Goal: Information Seeking & Learning: Learn about a topic

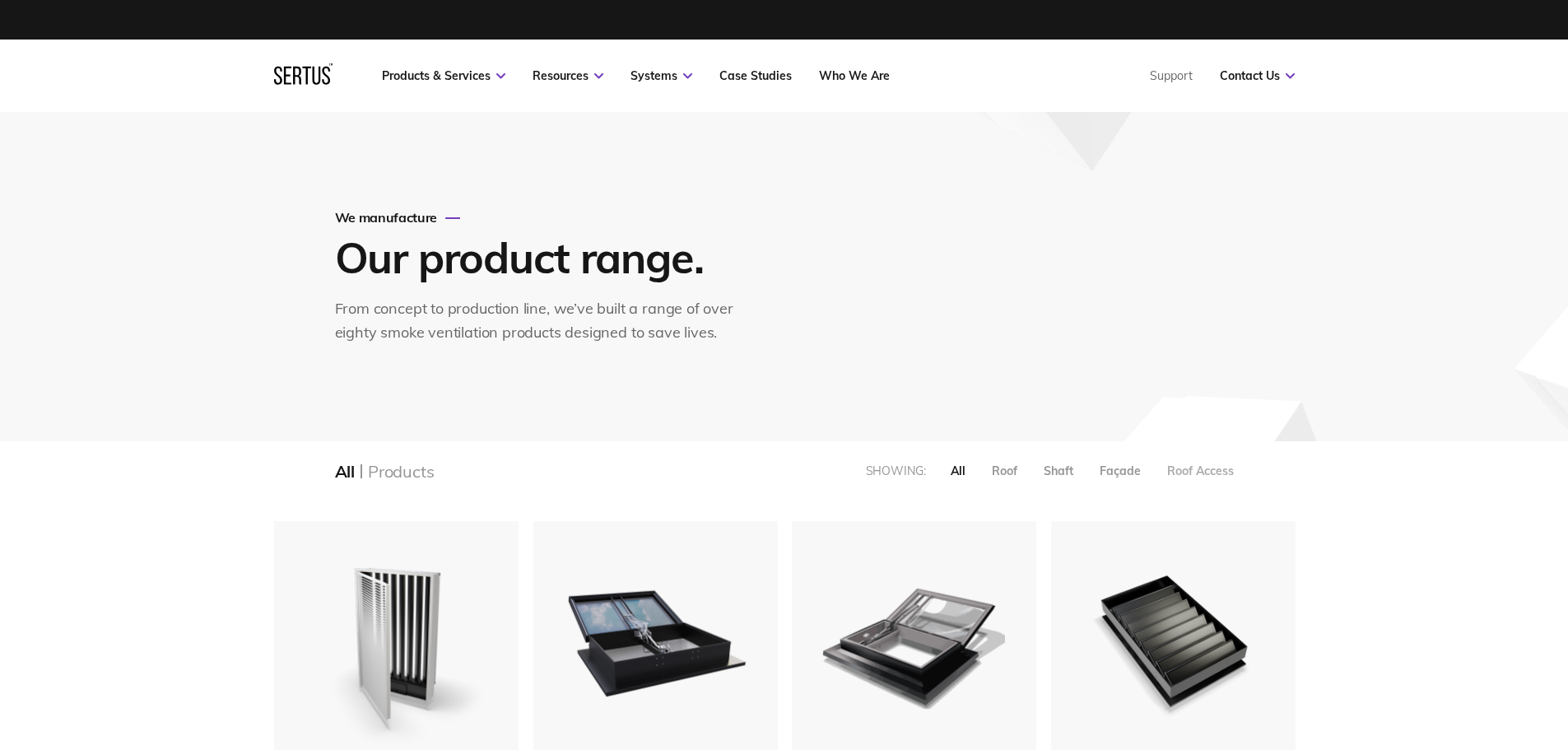
click at [1203, 465] on div "Roof Access" at bounding box center [1201, 472] width 67 height 15
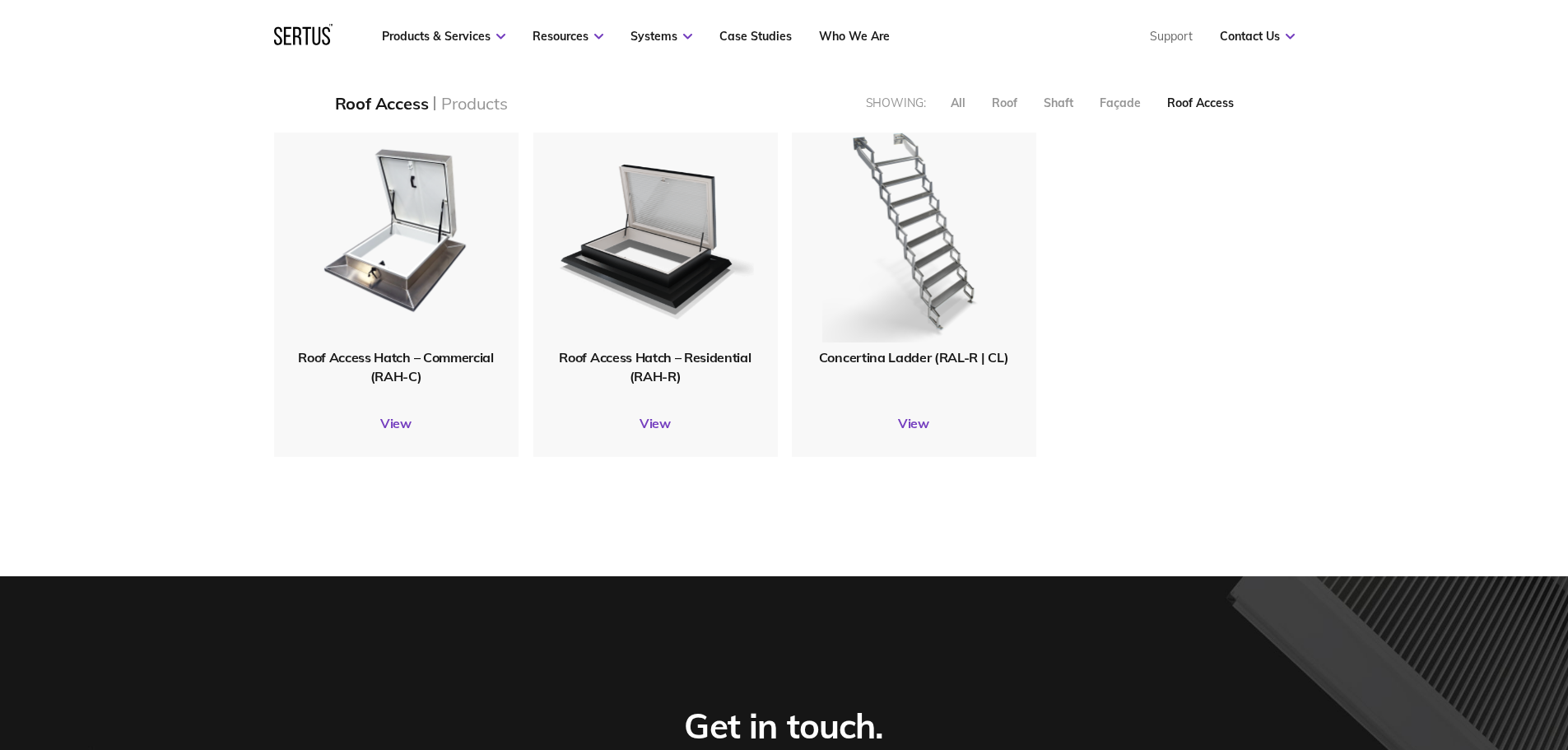
scroll to position [412, 0]
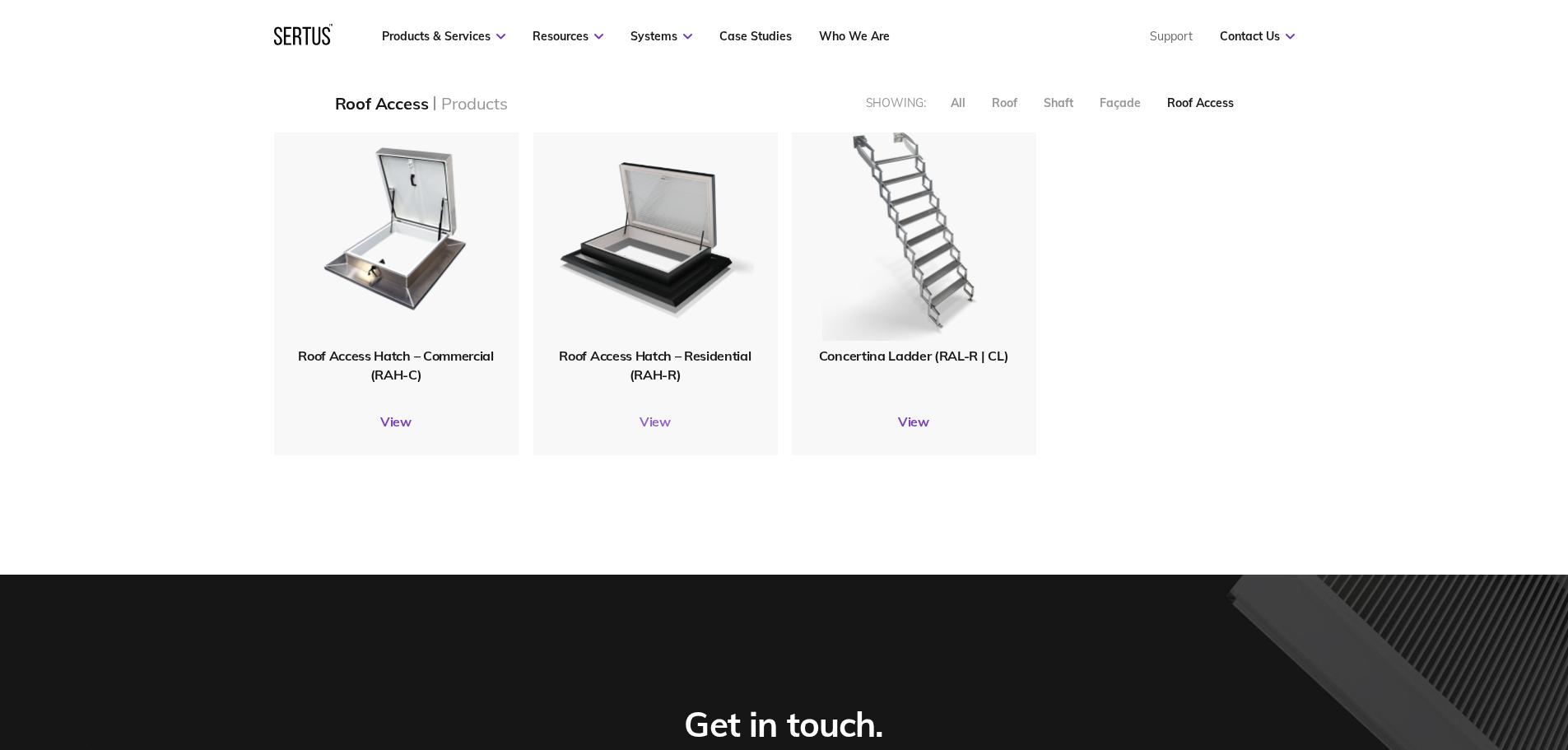
click at [669, 420] on link "View" at bounding box center [656, 421] width 245 height 17
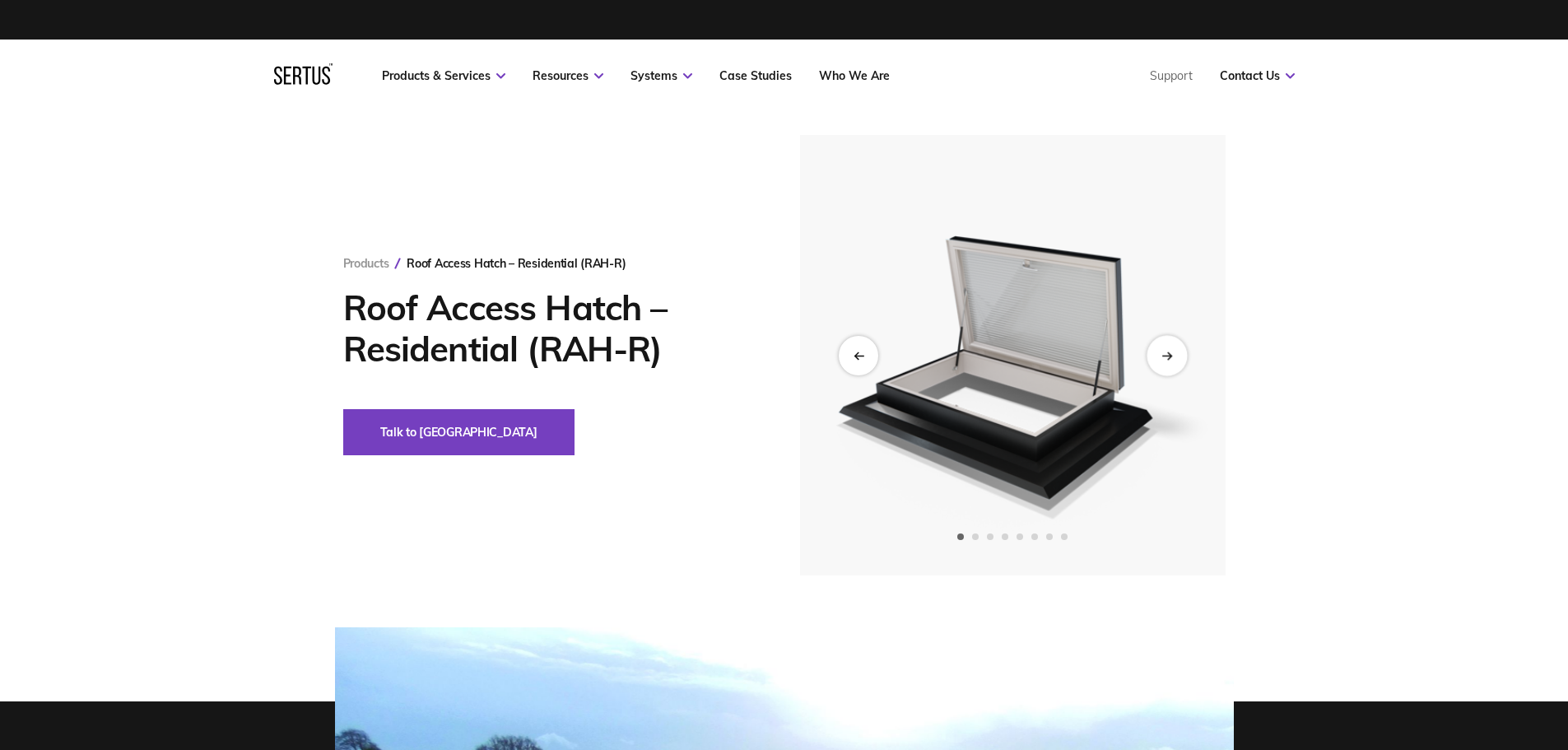
click at [1176, 358] on div "Next slide" at bounding box center [1166, 355] width 40 height 40
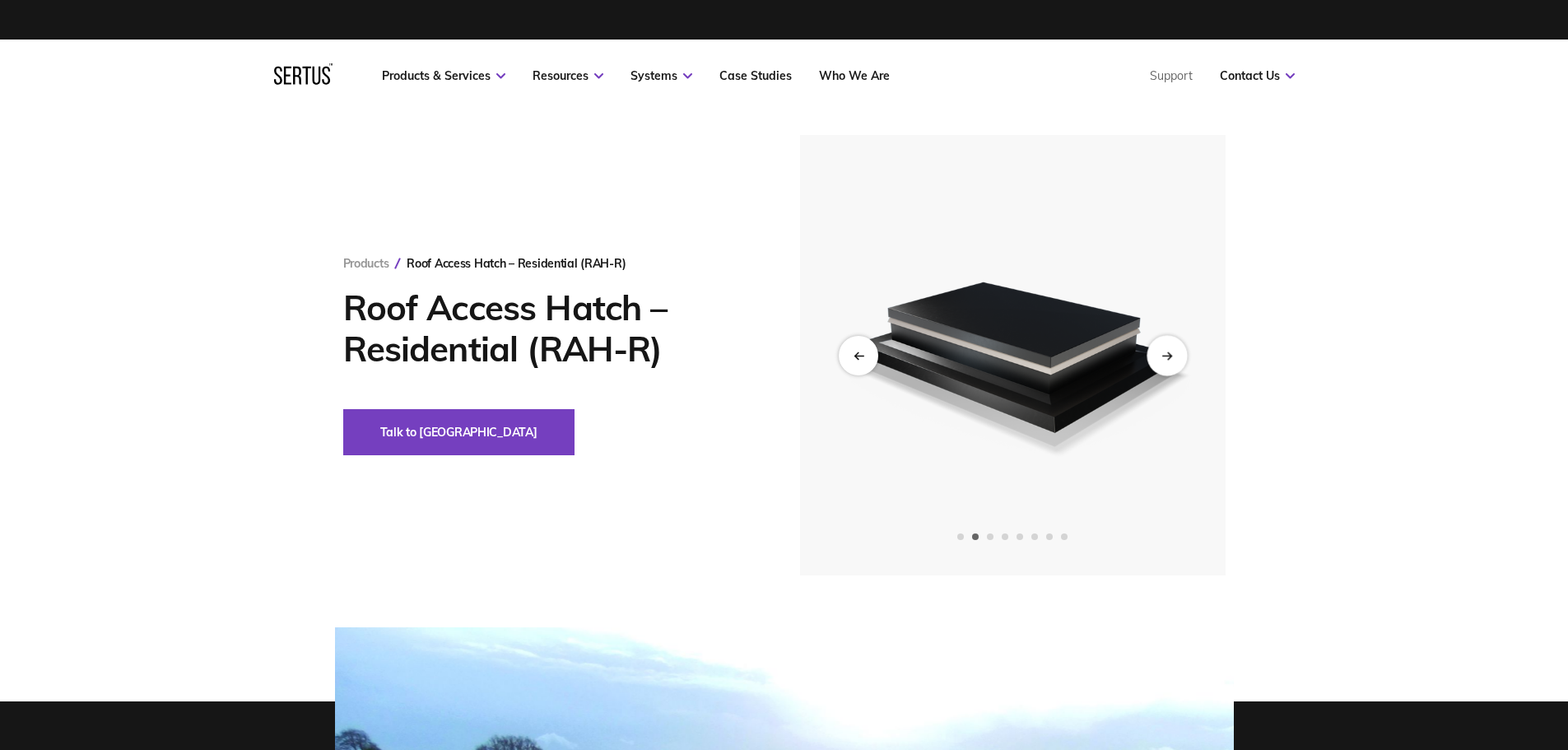
click at [1176, 358] on div "Next slide" at bounding box center [1166, 355] width 40 height 40
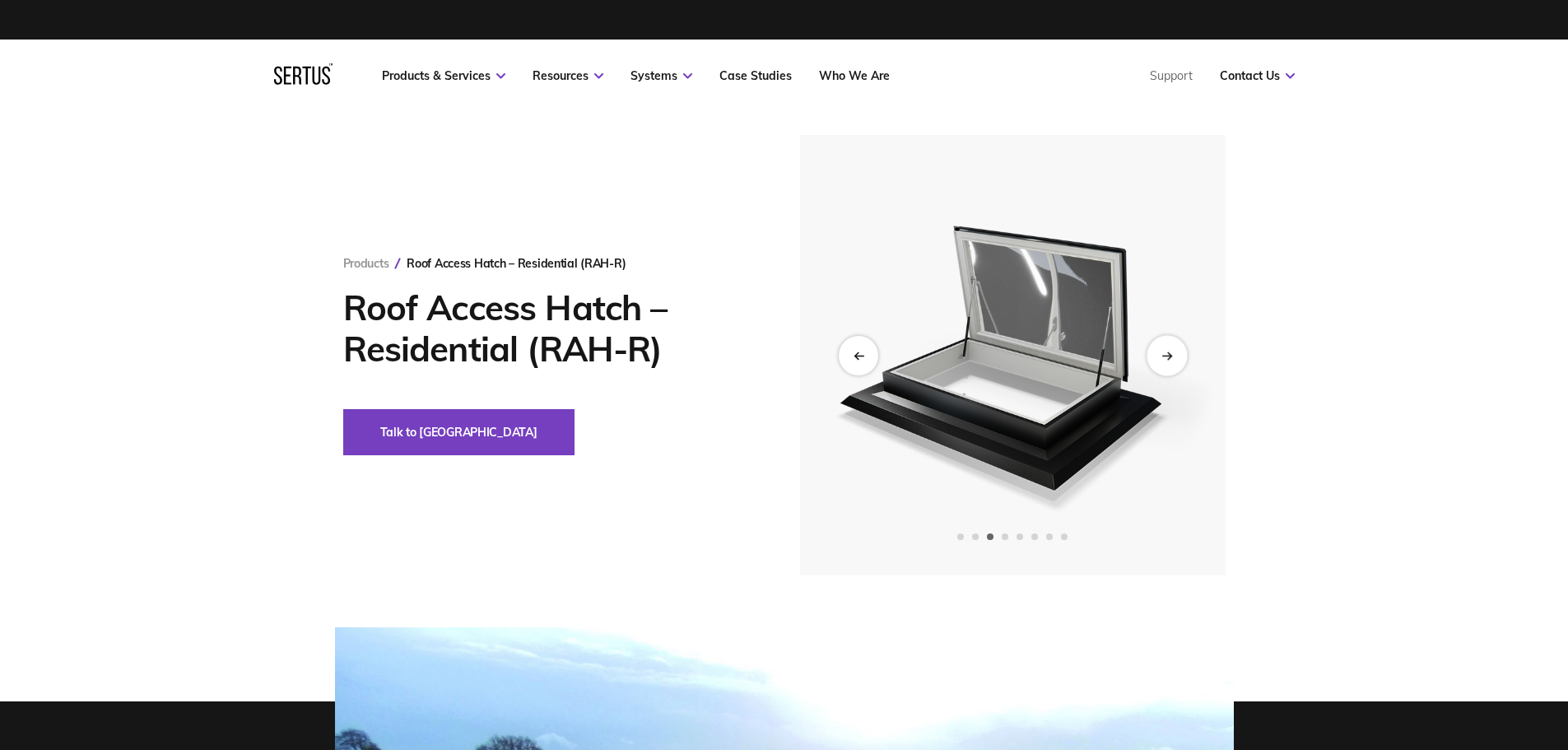
click at [1176, 358] on div "Next slide" at bounding box center [1166, 355] width 40 height 40
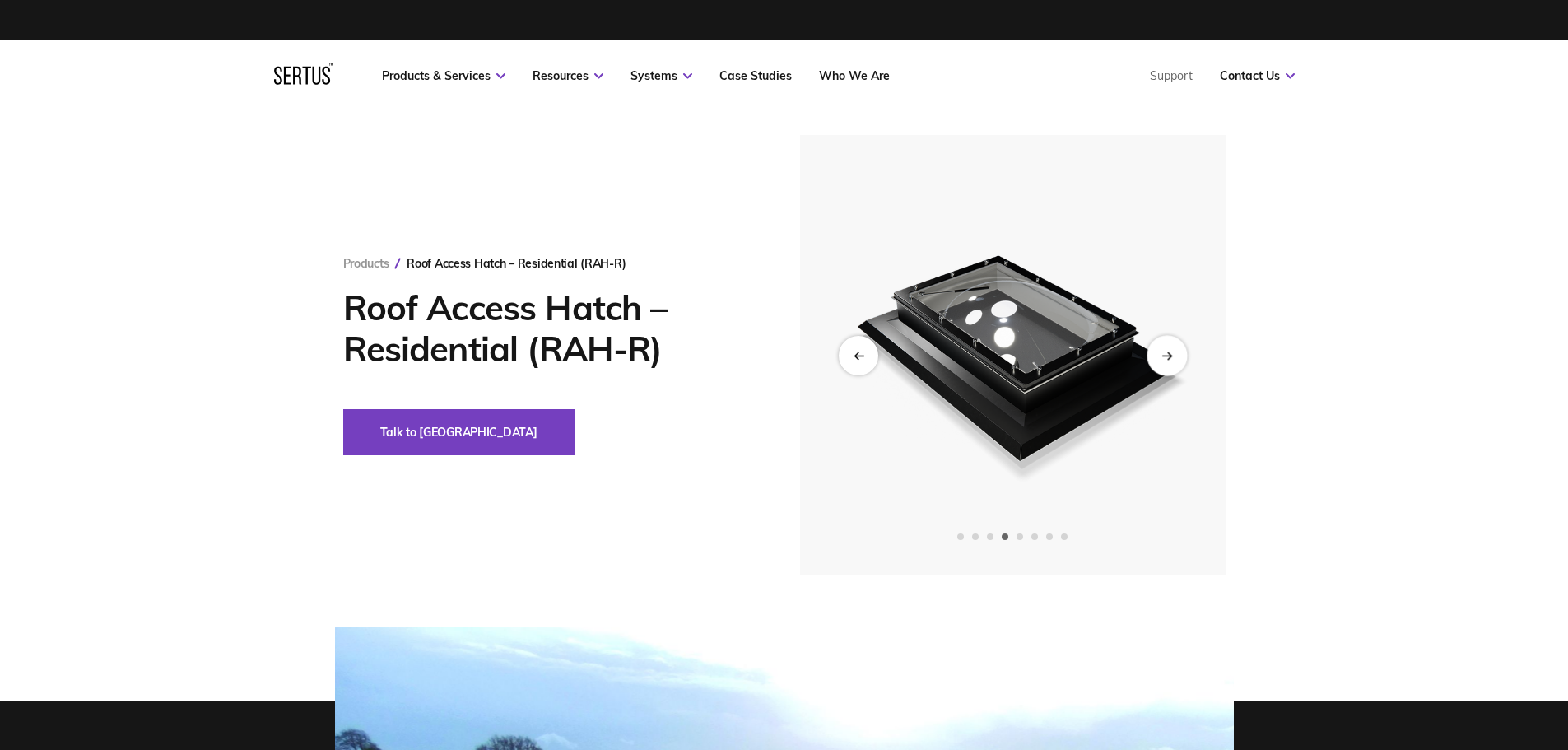
click at [1176, 358] on div "Next slide" at bounding box center [1166, 355] width 40 height 40
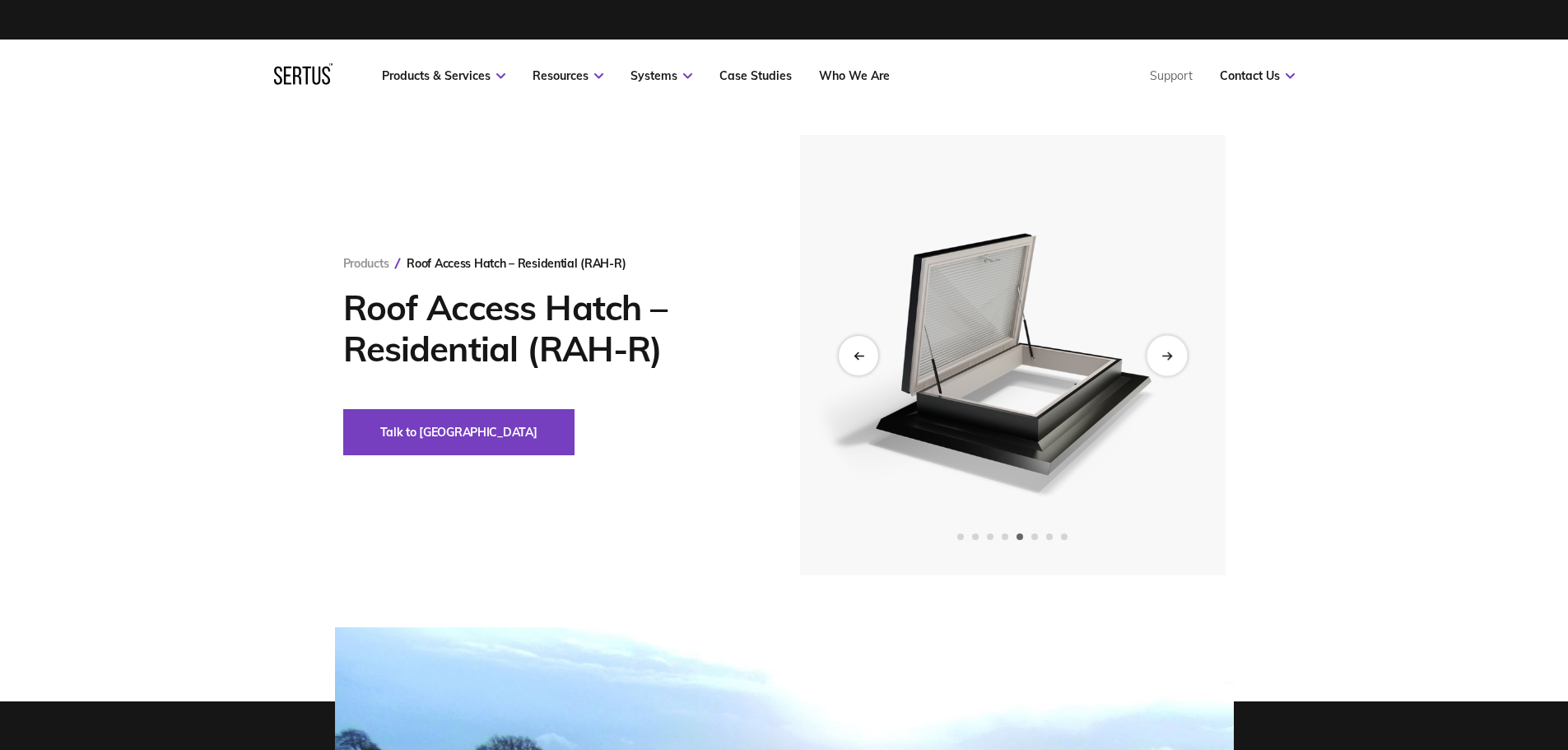
click at [1176, 358] on div "Next slide" at bounding box center [1166, 355] width 40 height 40
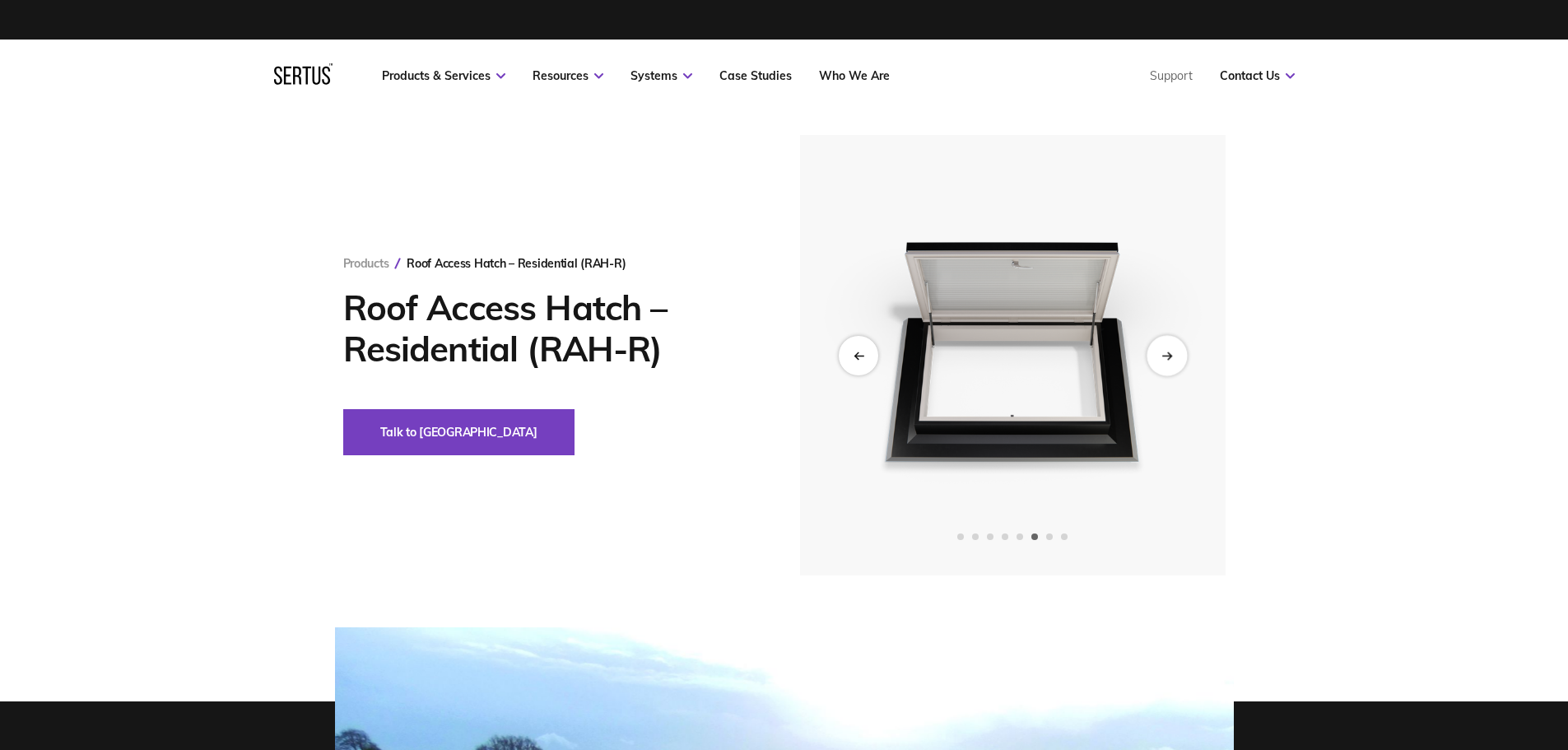
click at [1176, 358] on div "Next slide" at bounding box center [1166, 355] width 40 height 40
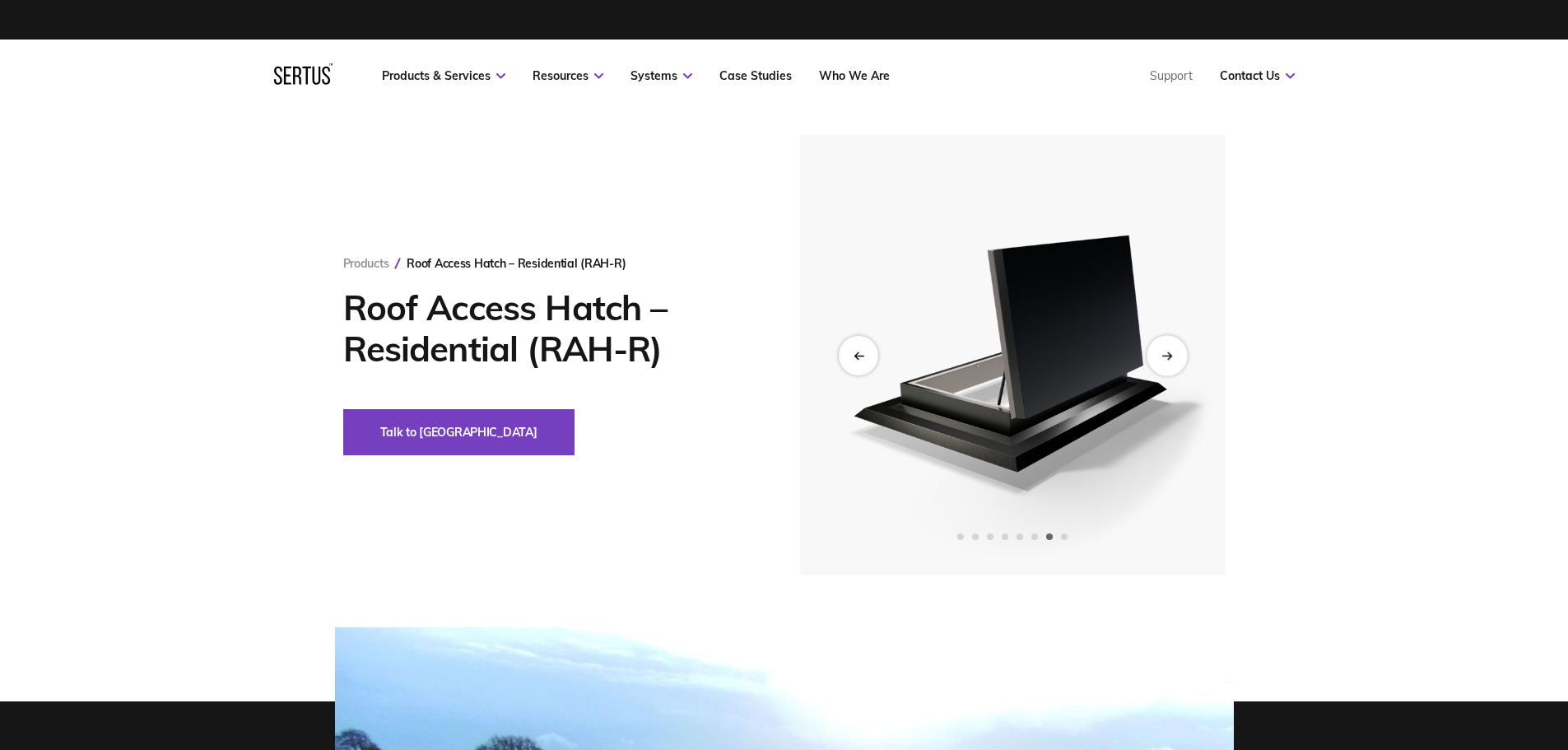
click at [1176, 358] on div "Next slide" at bounding box center [1166, 355] width 40 height 40
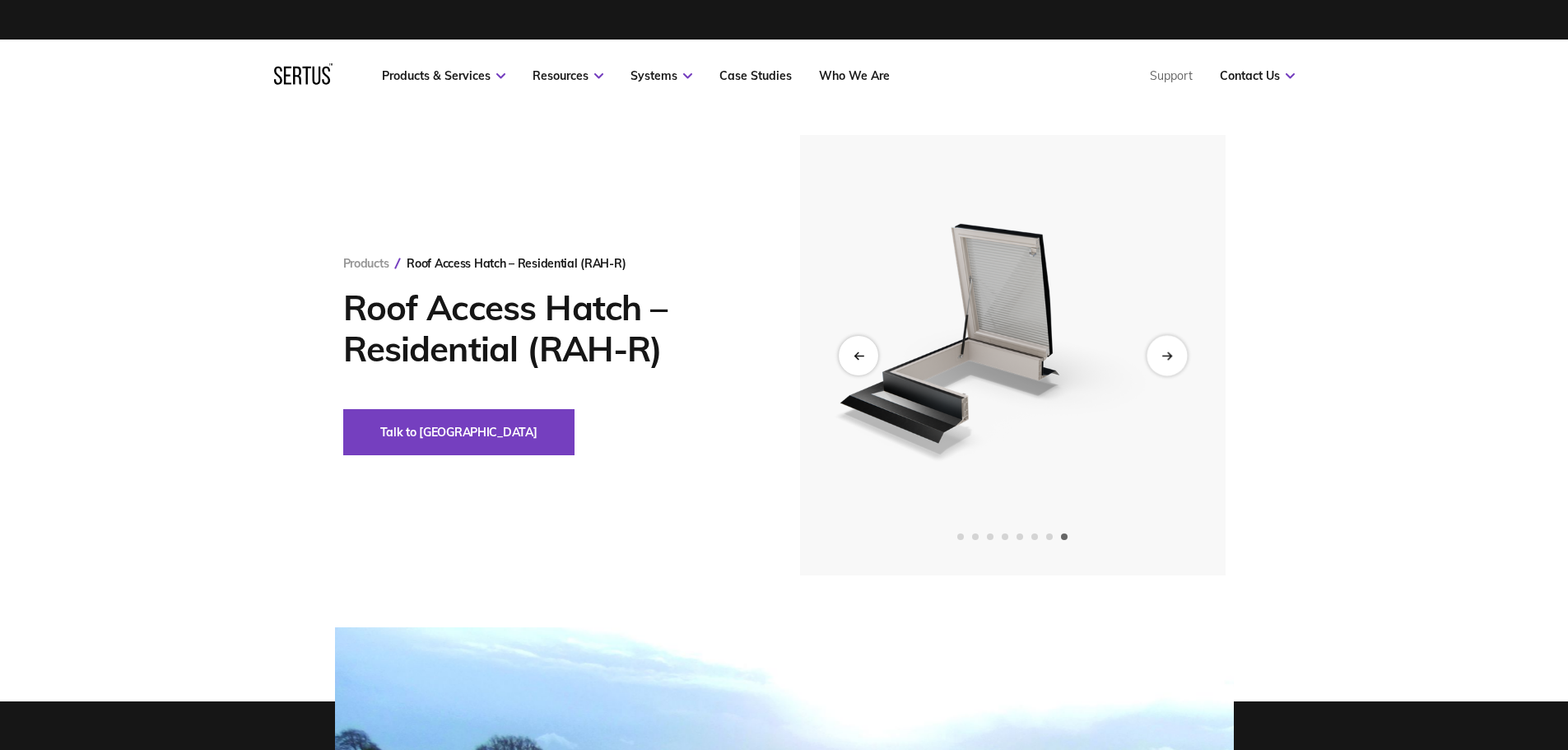
click at [1176, 358] on div "Next slide" at bounding box center [1166, 355] width 40 height 40
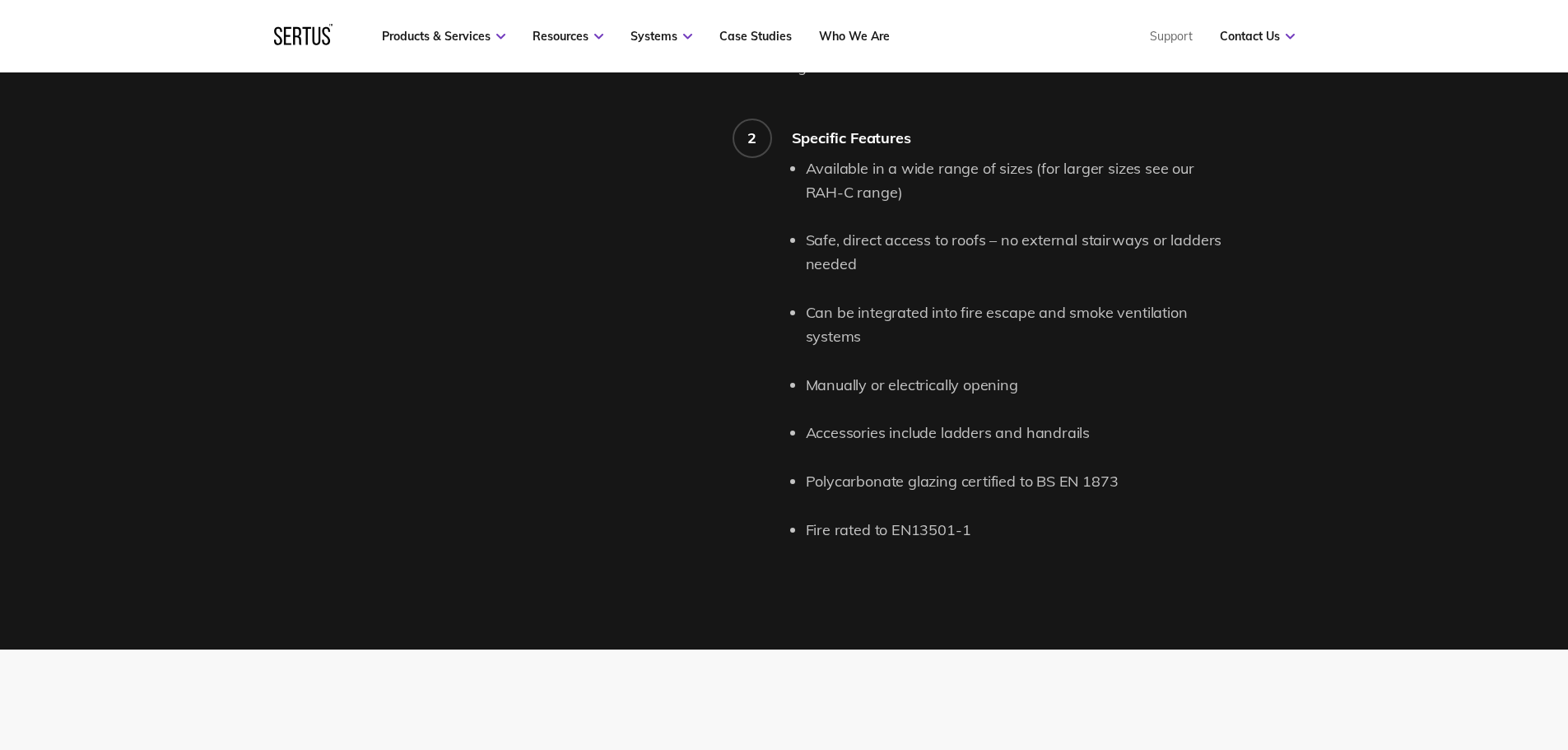
scroll to position [1648, 0]
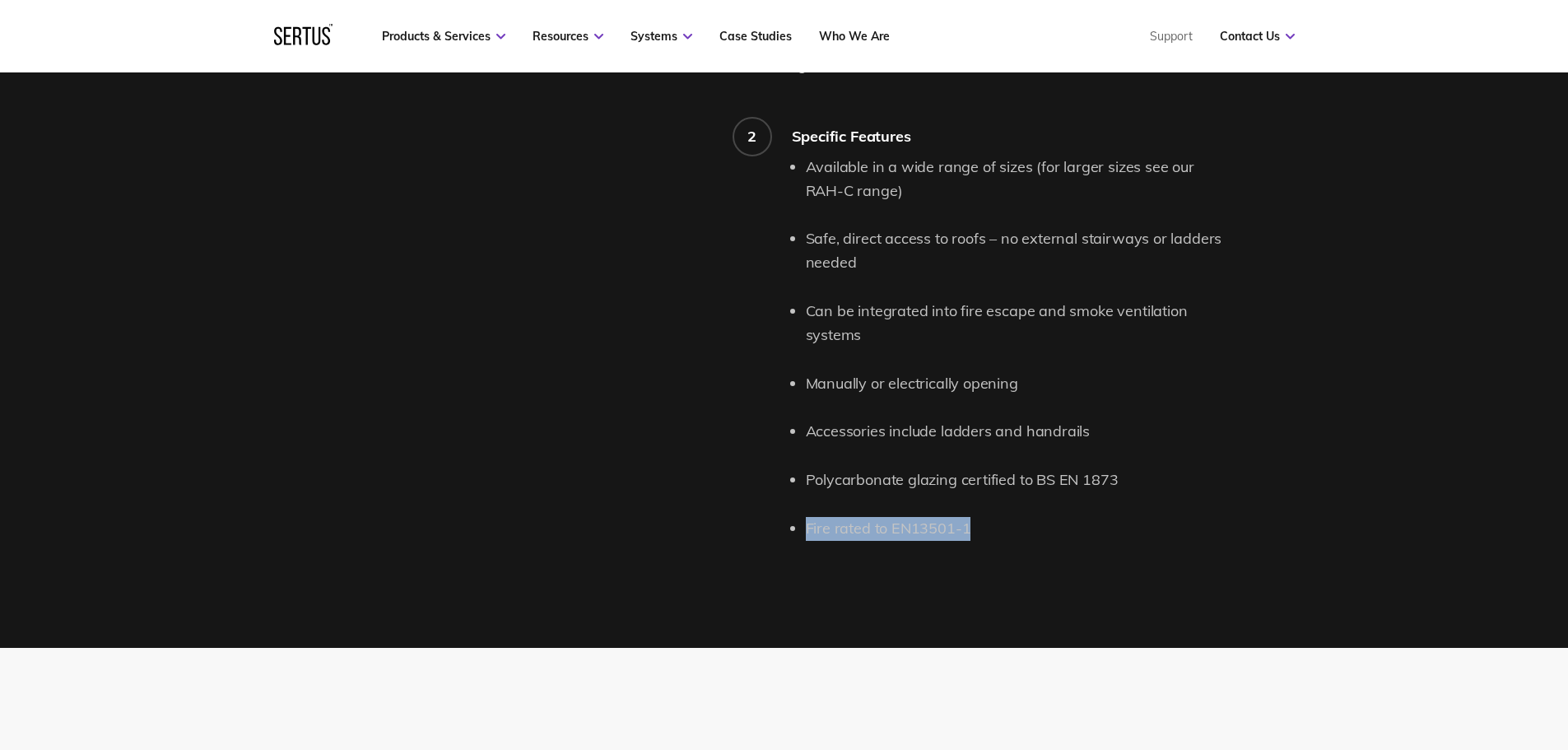
drag, startPoint x: 984, startPoint y: 506, endPoint x: 803, endPoint y: 506, distance: 181.0
click at [803, 506] on div "Available in a wide range of sizes (for larger sizes see our RAH-C range) Safe,…" at bounding box center [1013, 348] width 443 height 385
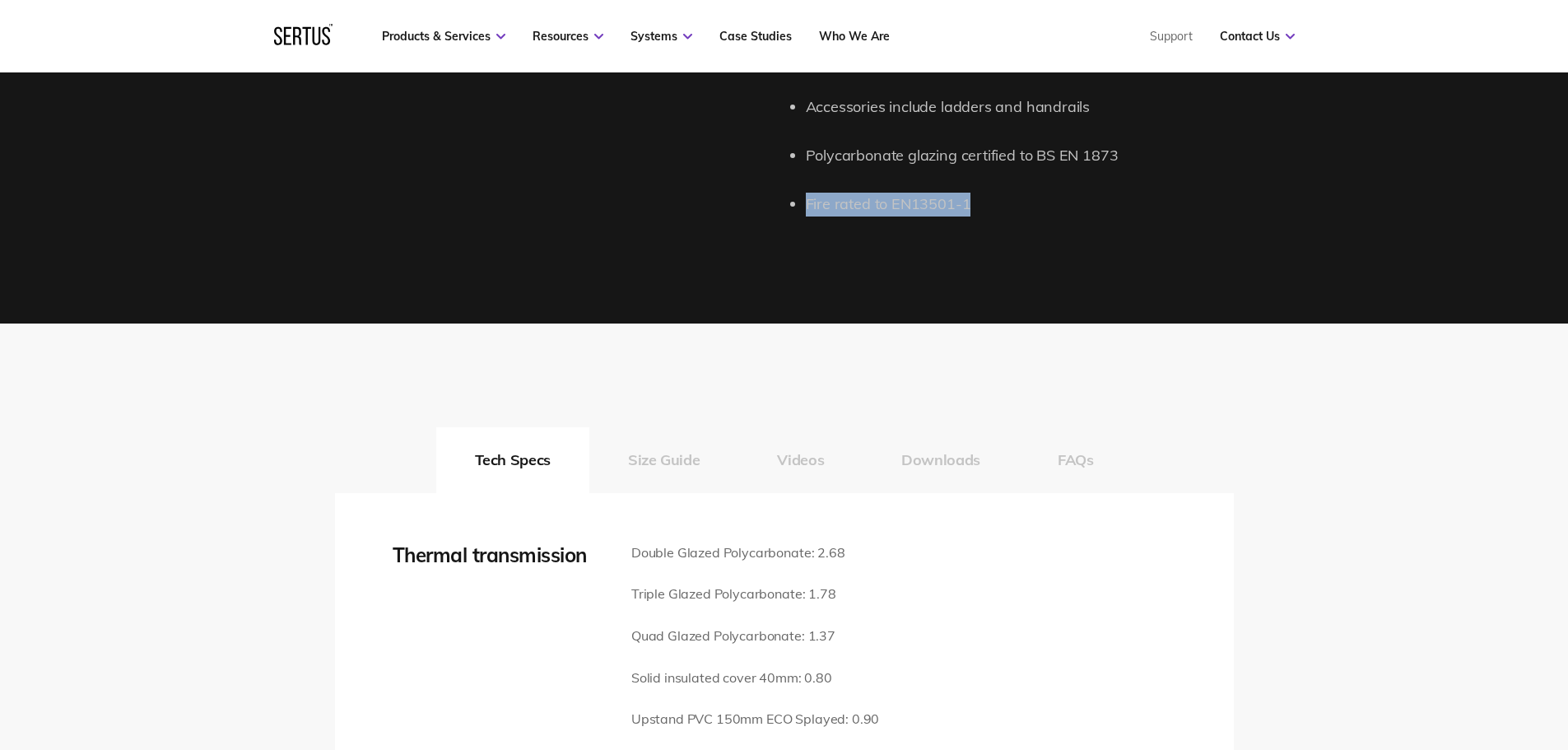
scroll to position [2307, 0]
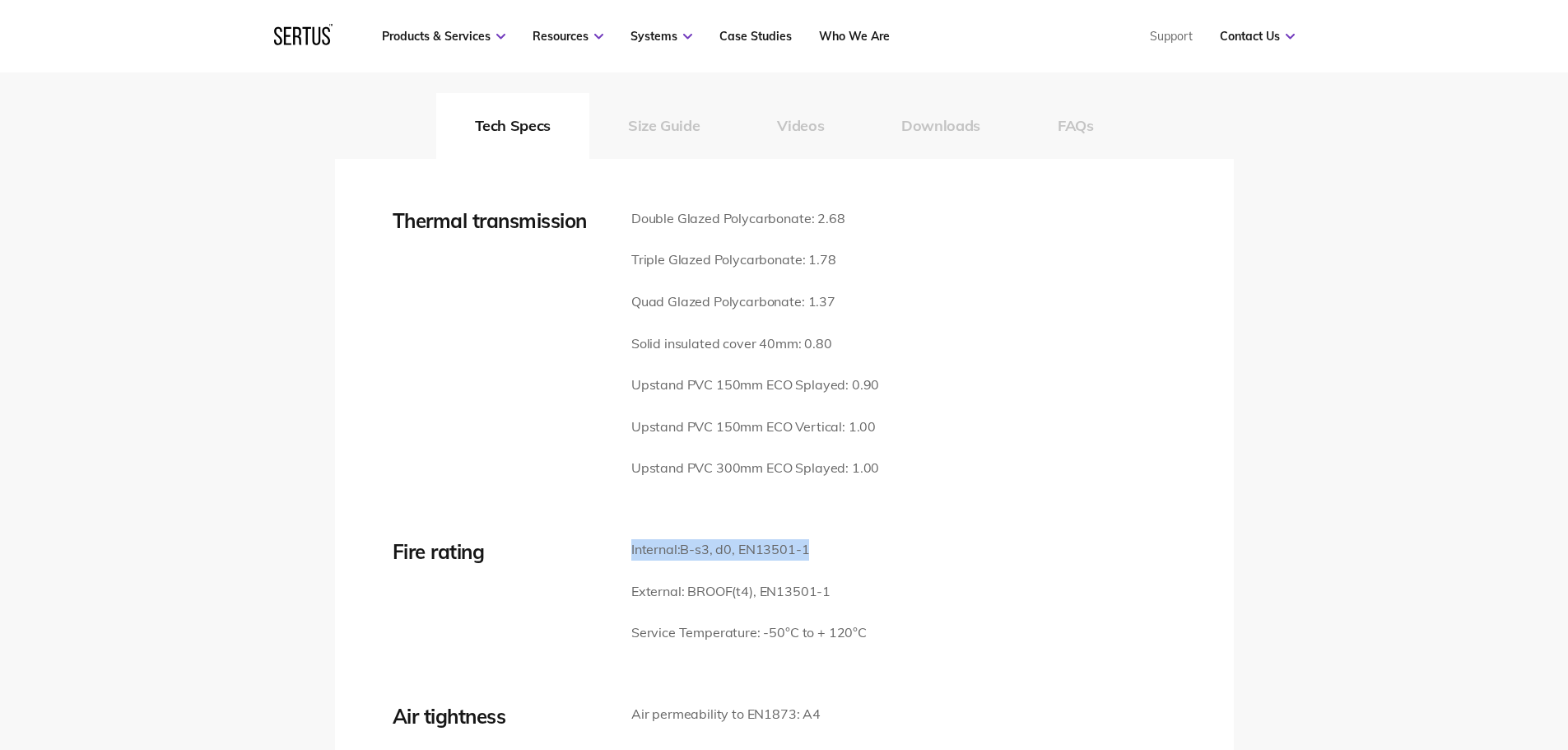
drag, startPoint x: 822, startPoint y: 523, endPoint x: 631, endPoint y: 518, distance: 191.1
click at [632, 539] on p "Internal: B-s3, d0, EN13501-1" at bounding box center [750, 550] width 236 height 21
click at [421, 392] on div "Thermal transmission" at bounding box center [511, 355] width 238 height 291
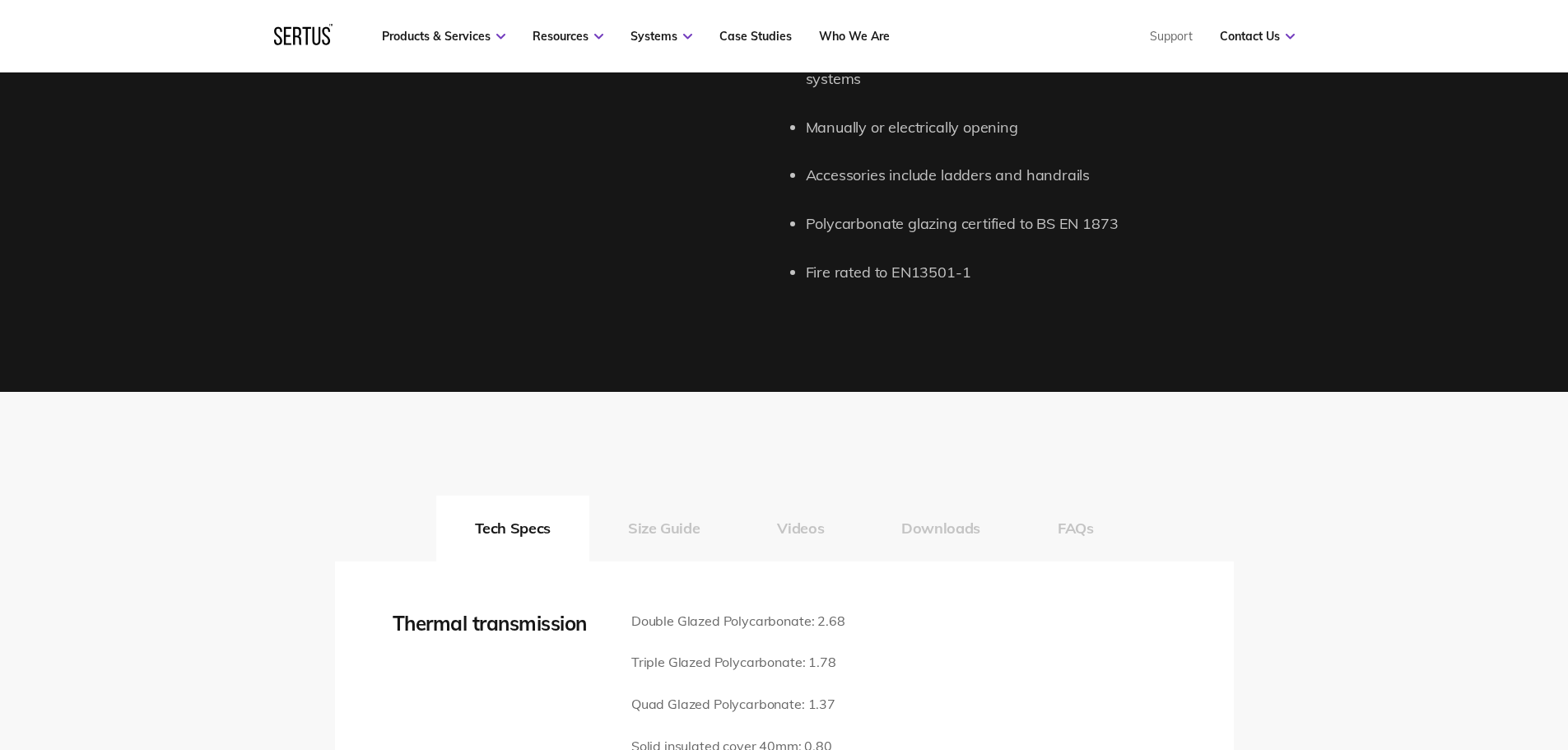
scroll to position [1565, 0]
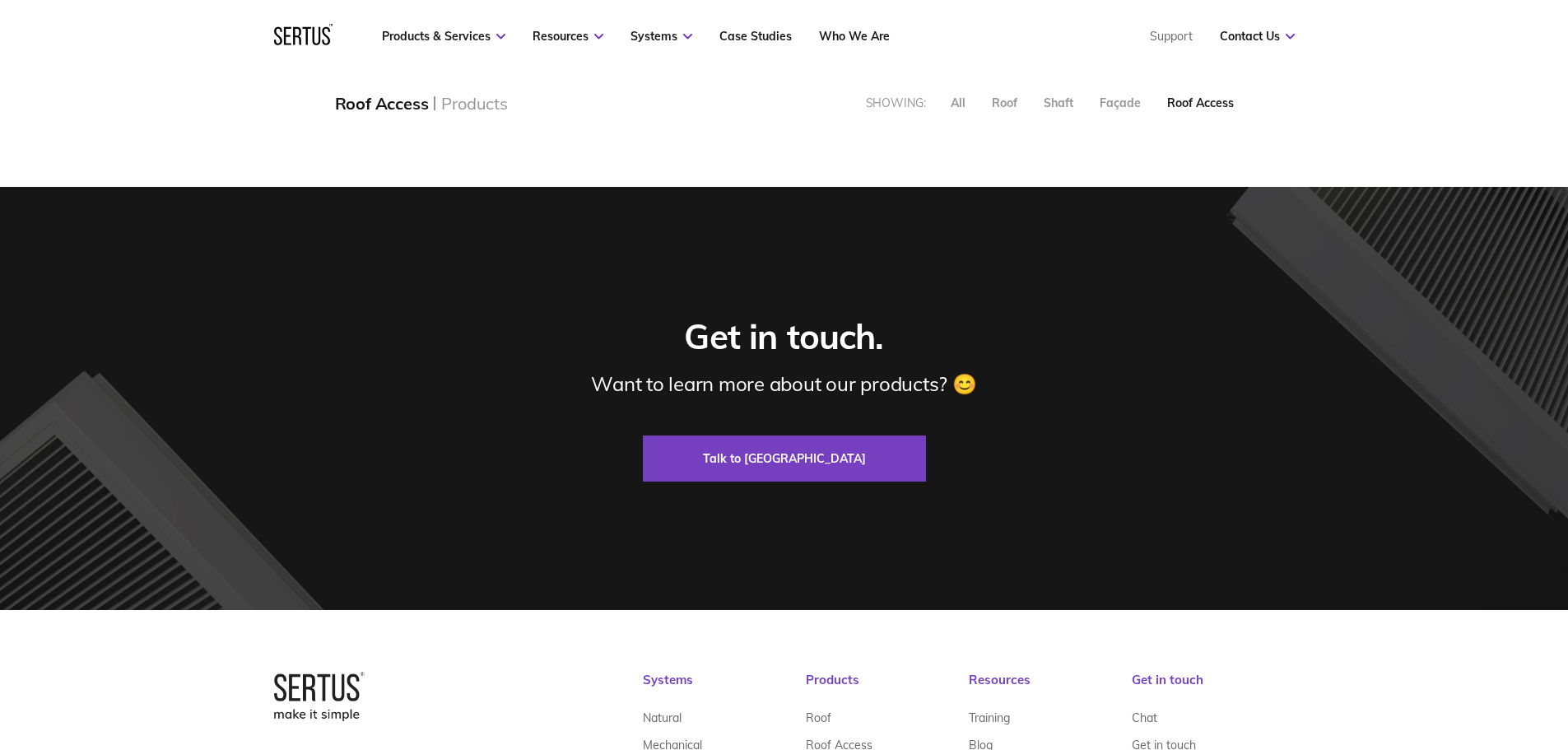
scroll to position [534, 0]
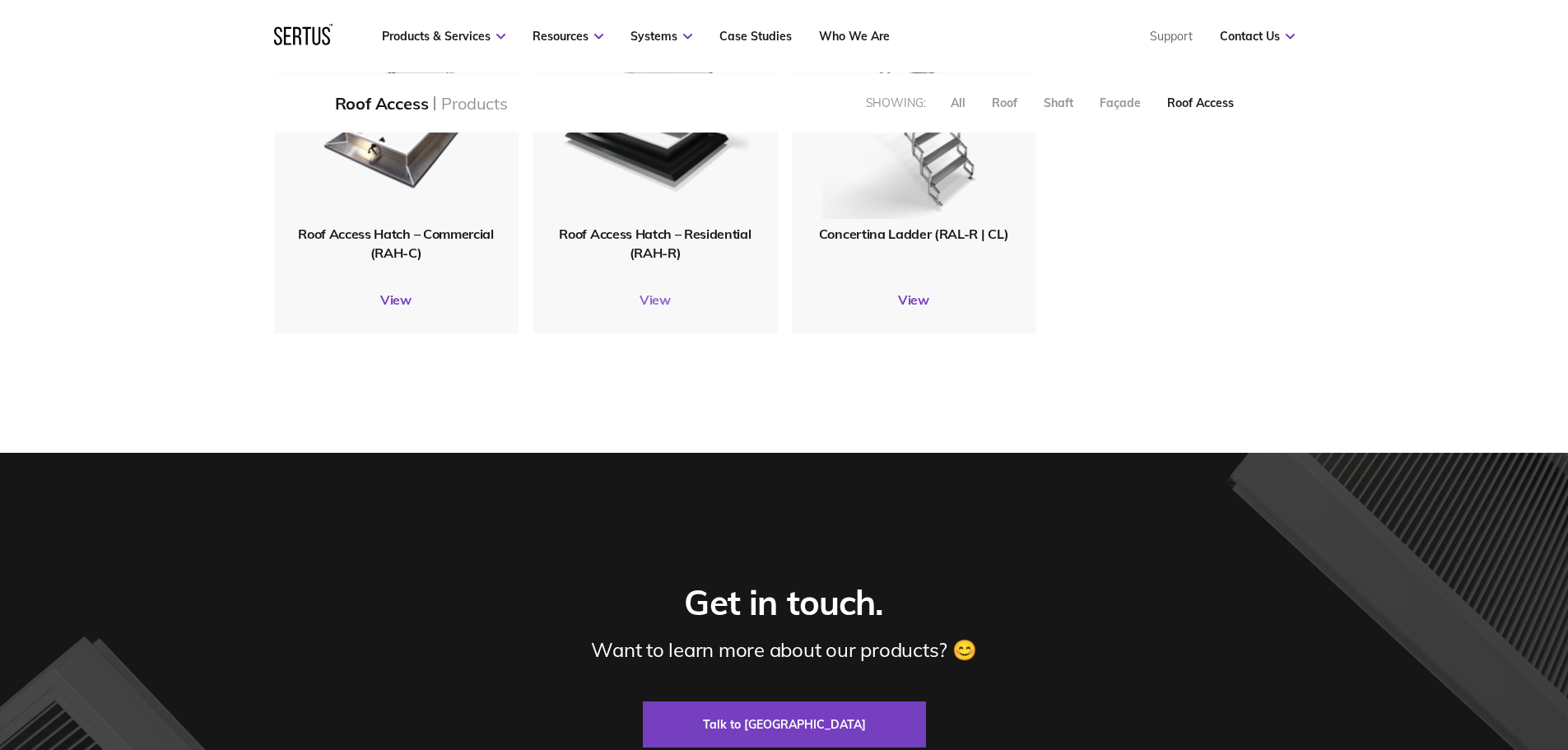
click at [658, 296] on link "View" at bounding box center [656, 300] width 245 height 17
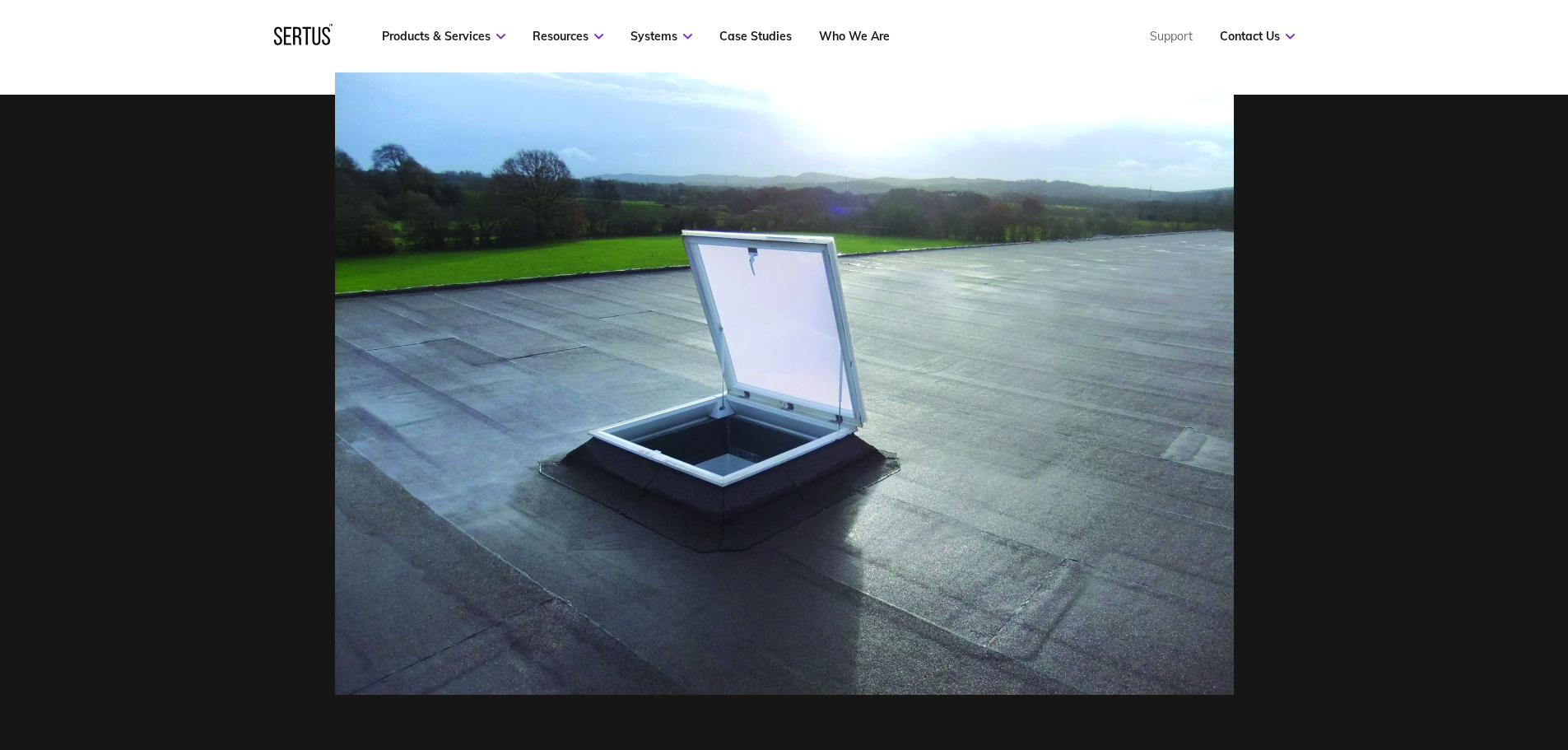
scroll to position [330, 0]
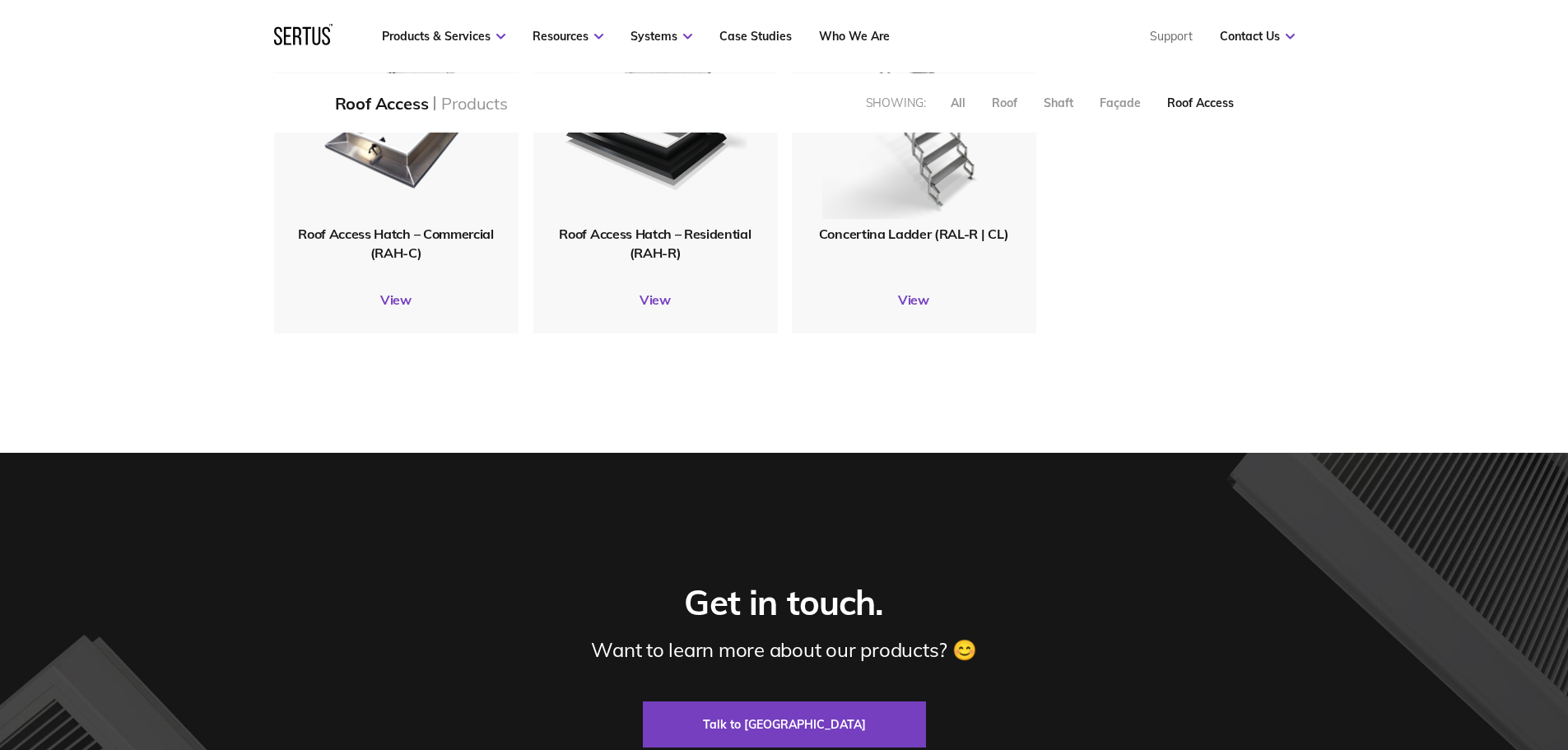
scroll to position [122, 0]
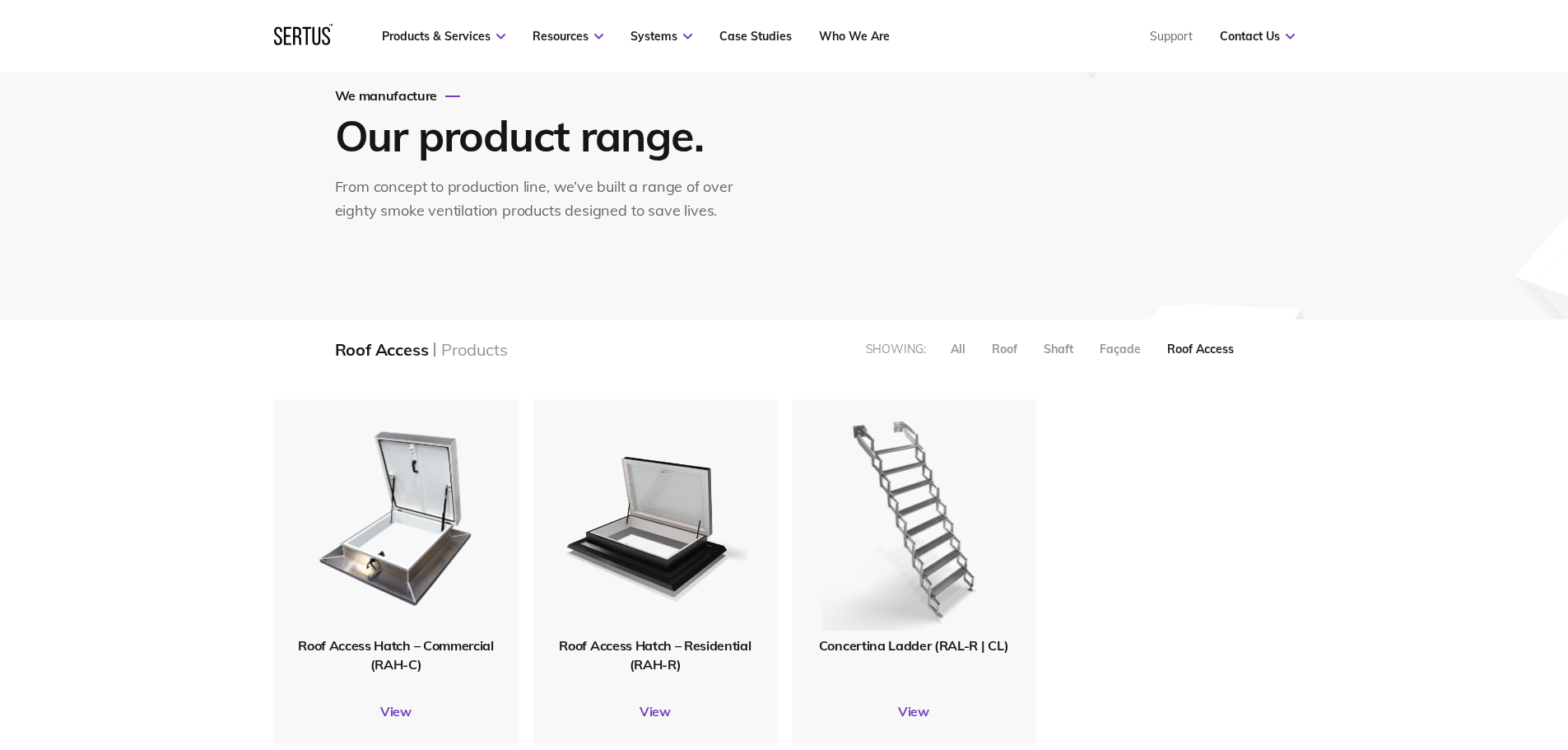
click at [398, 656] on span "Roof Access Hatch – Commercial (RAH-C)" at bounding box center [395, 654] width 195 height 34
click at [403, 711] on link "View" at bounding box center [397, 712] width 245 height 17
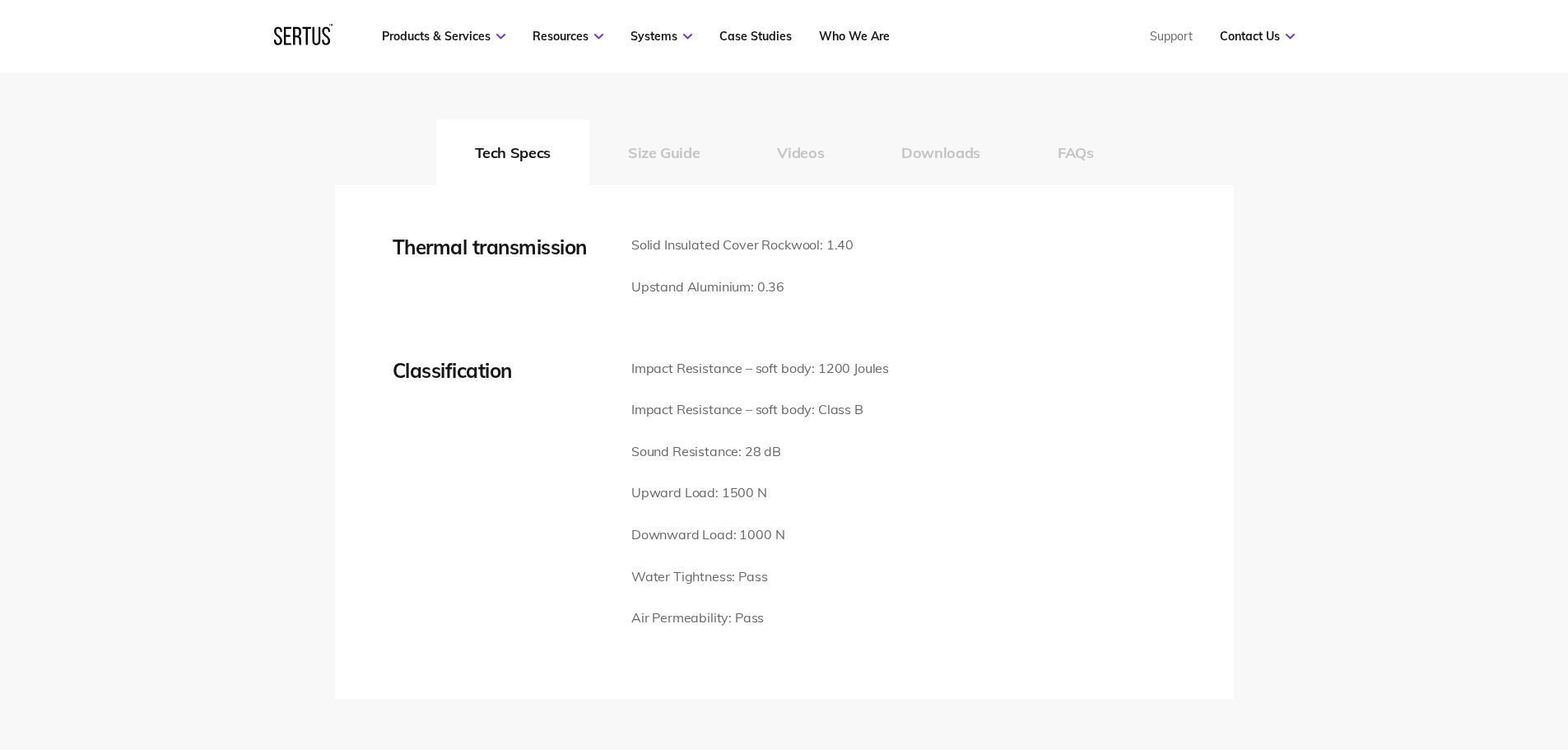
scroll to position [2224, 0]
click at [683, 162] on button "Size Guide" at bounding box center [663, 153] width 149 height 66
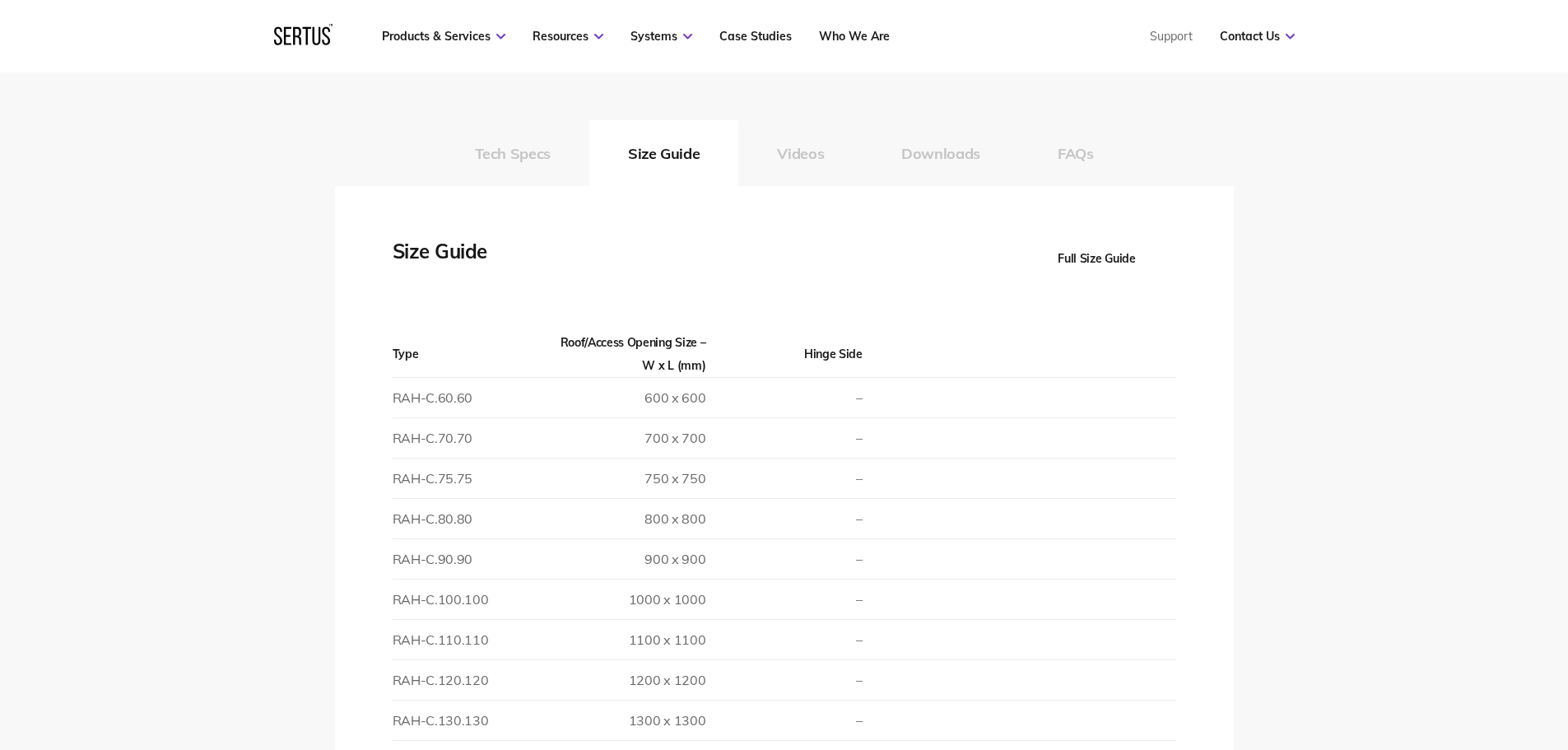
click at [527, 154] on button "Tech Specs" at bounding box center [512, 153] width 153 height 66
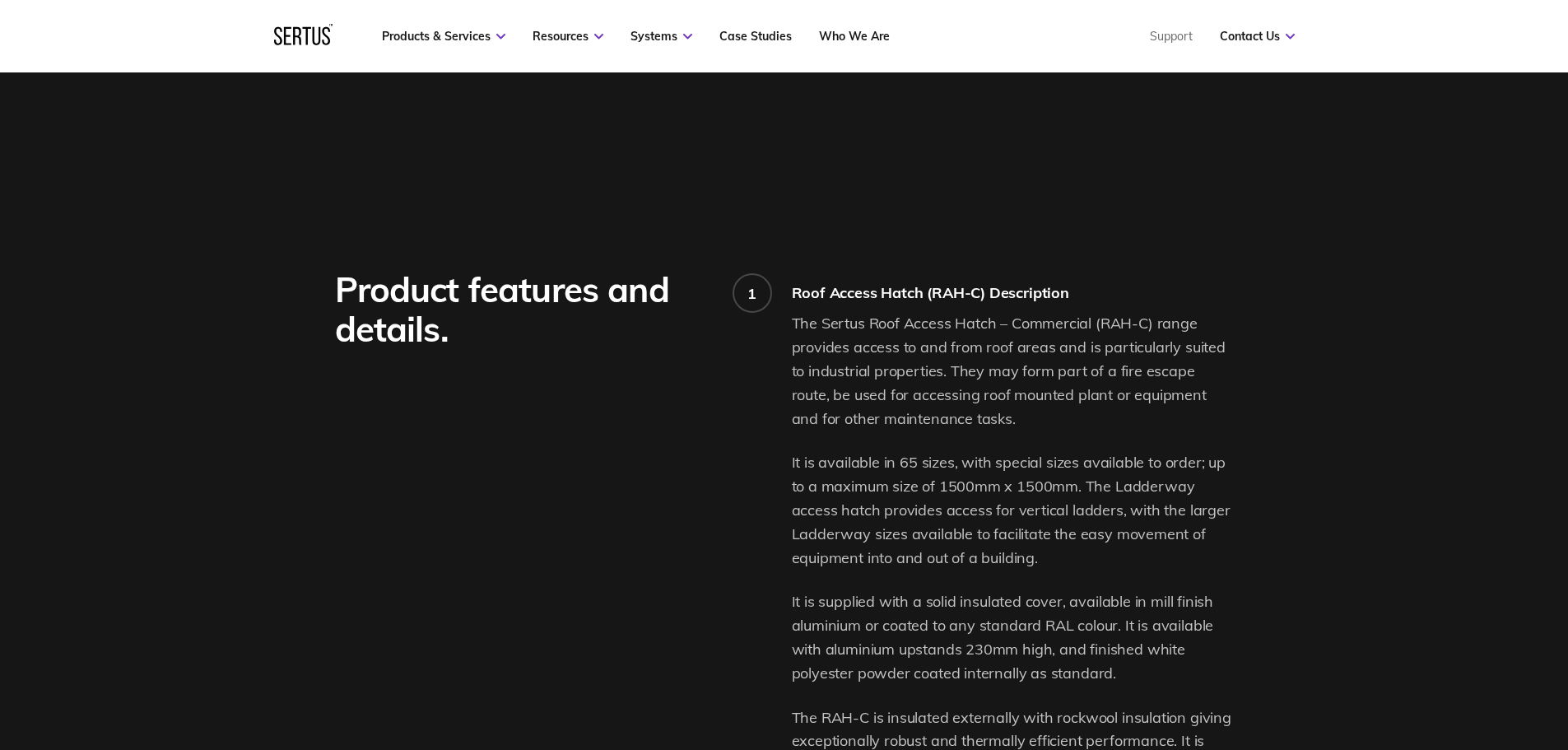
scroll to position [1401, 0]
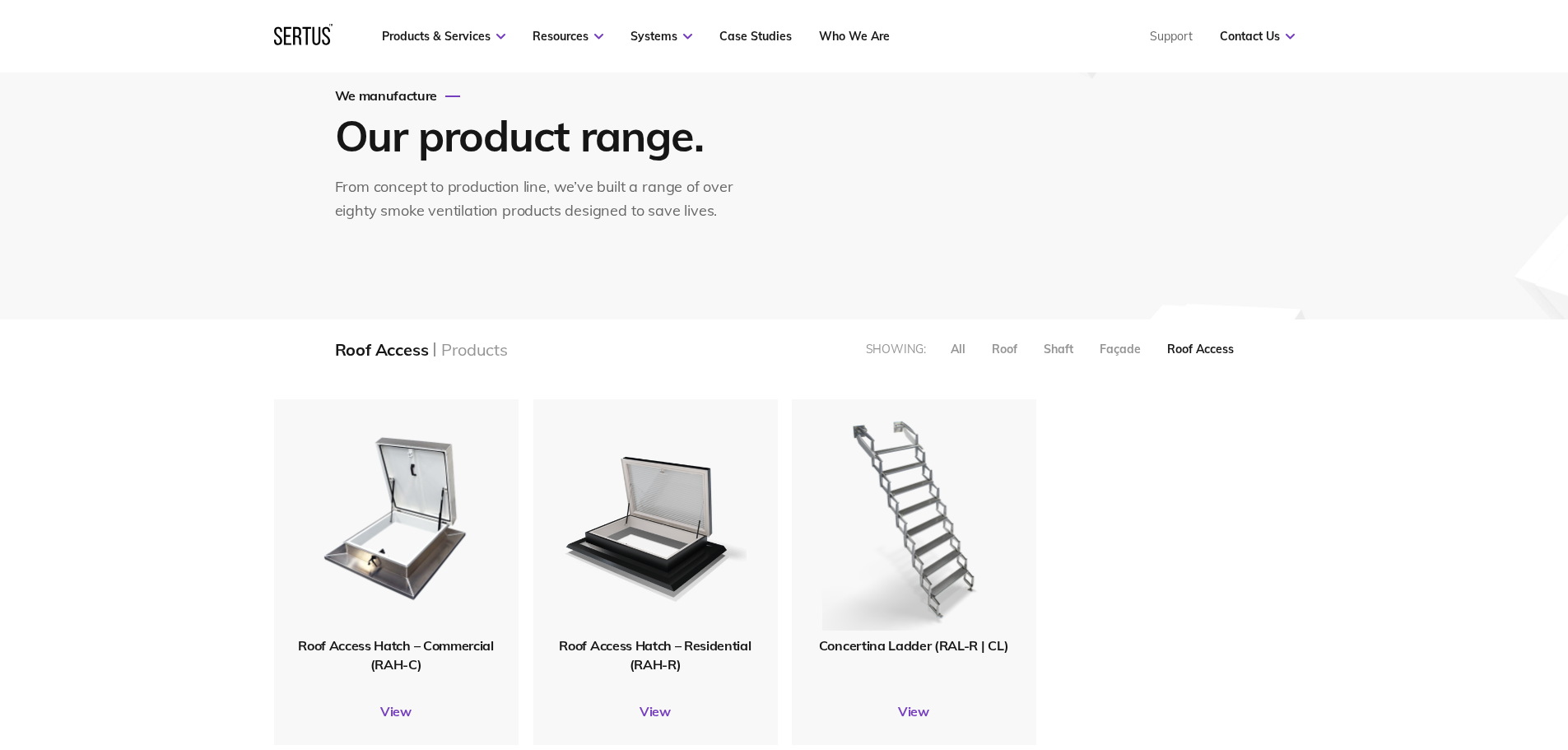
scroll to position [371, 1047]
click at [684, 649] on span "Roof Access Hatch – Residential (RAH-R)" at bounding box center [655, 654] width 192 height 34
click at [665, 552] on img at bounding box center [655, 518] width 197 height 242
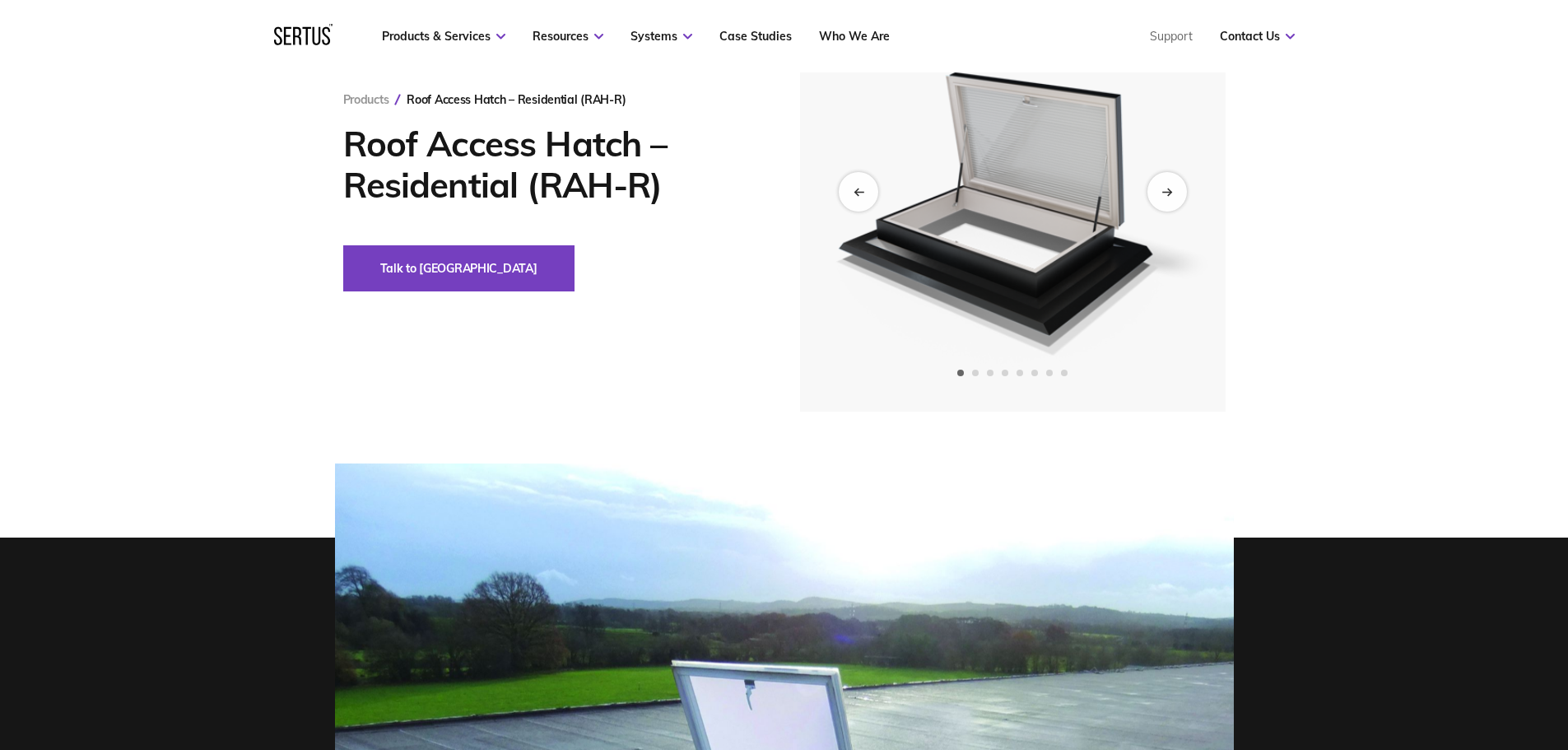
scroll to position [164, 0]
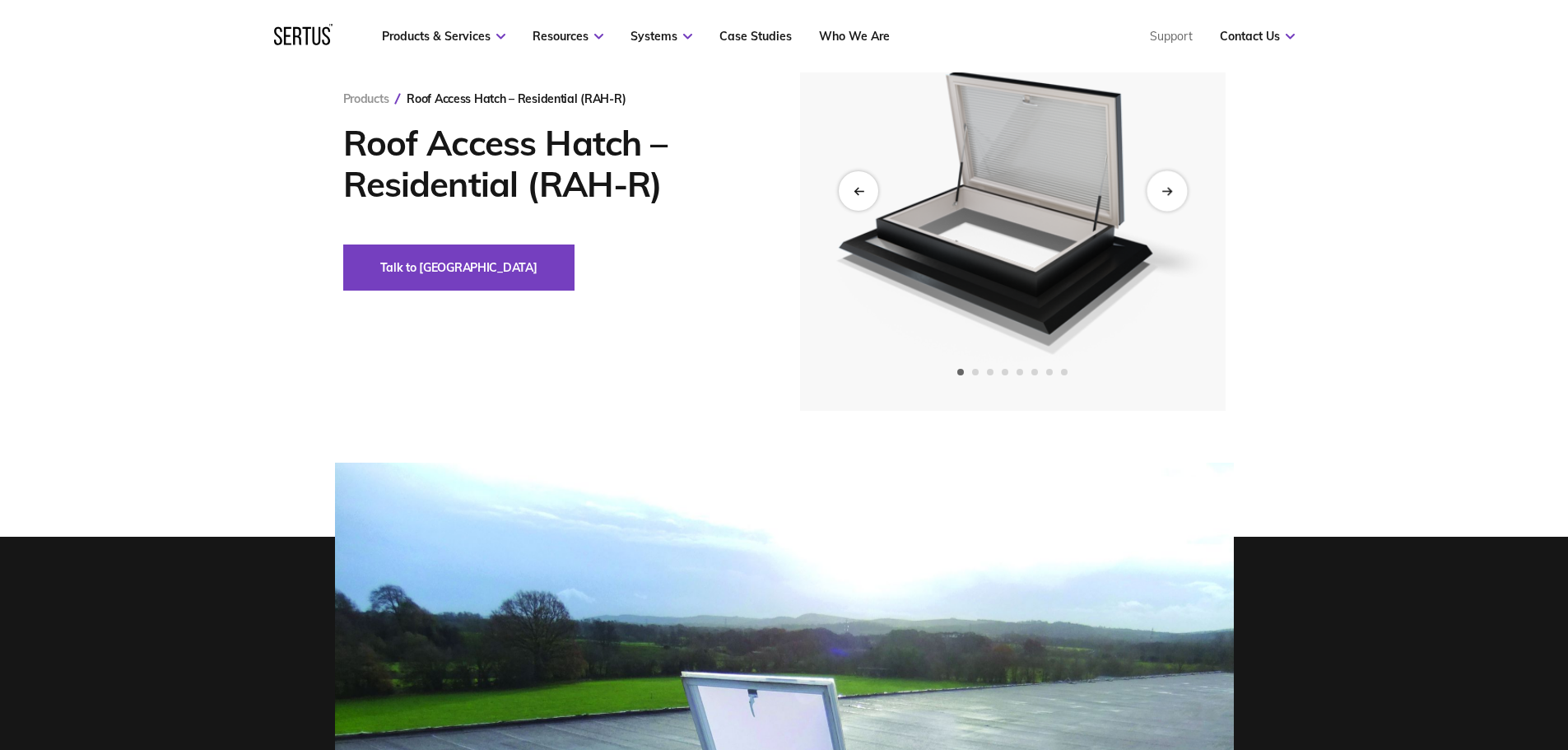
click at [1166, 186] on div "Next slide" at bounding box center [1166, 190] width 40 height 40
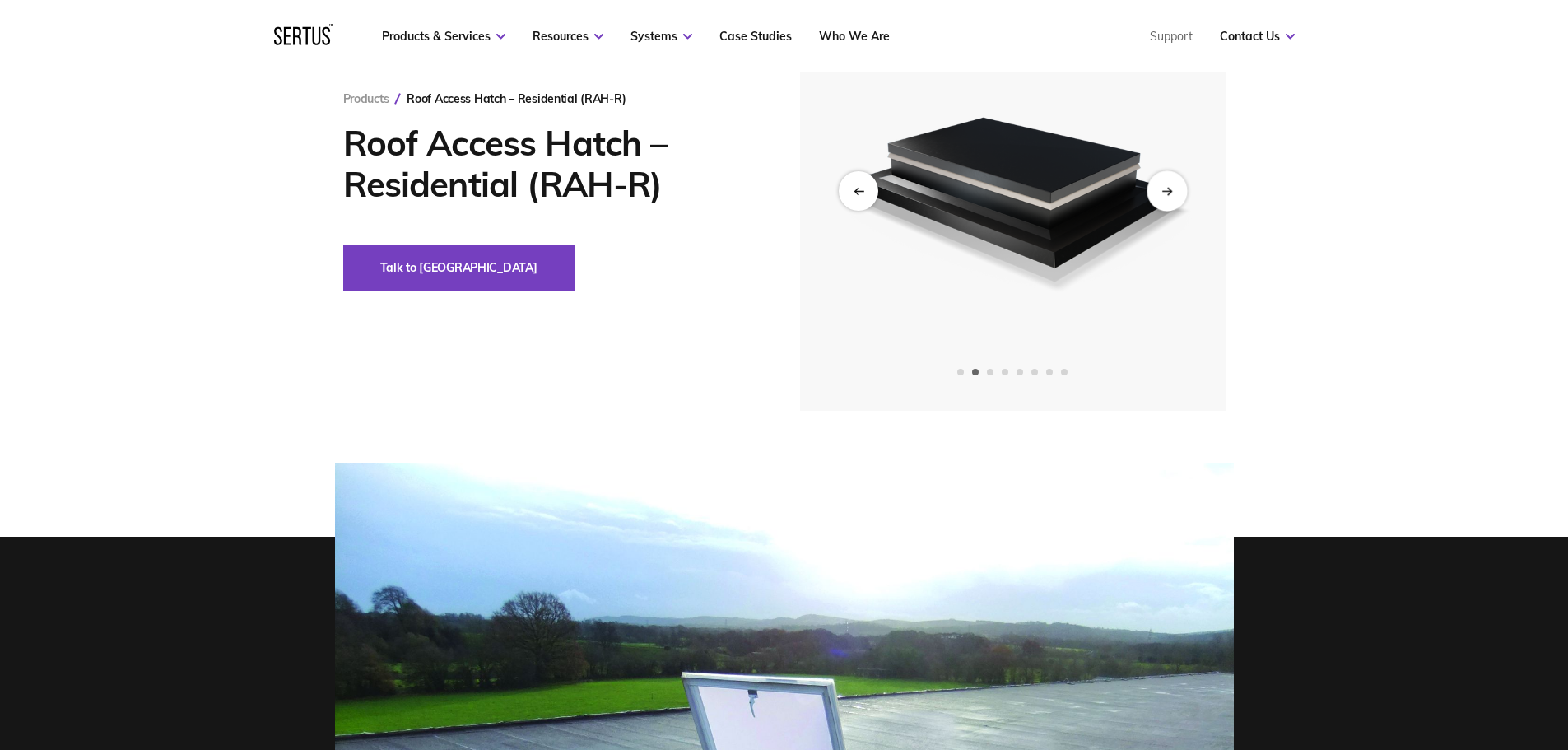
click at [1166, 186] on div "Next slide" at bounding box center [1166, 190] width 40 height 40
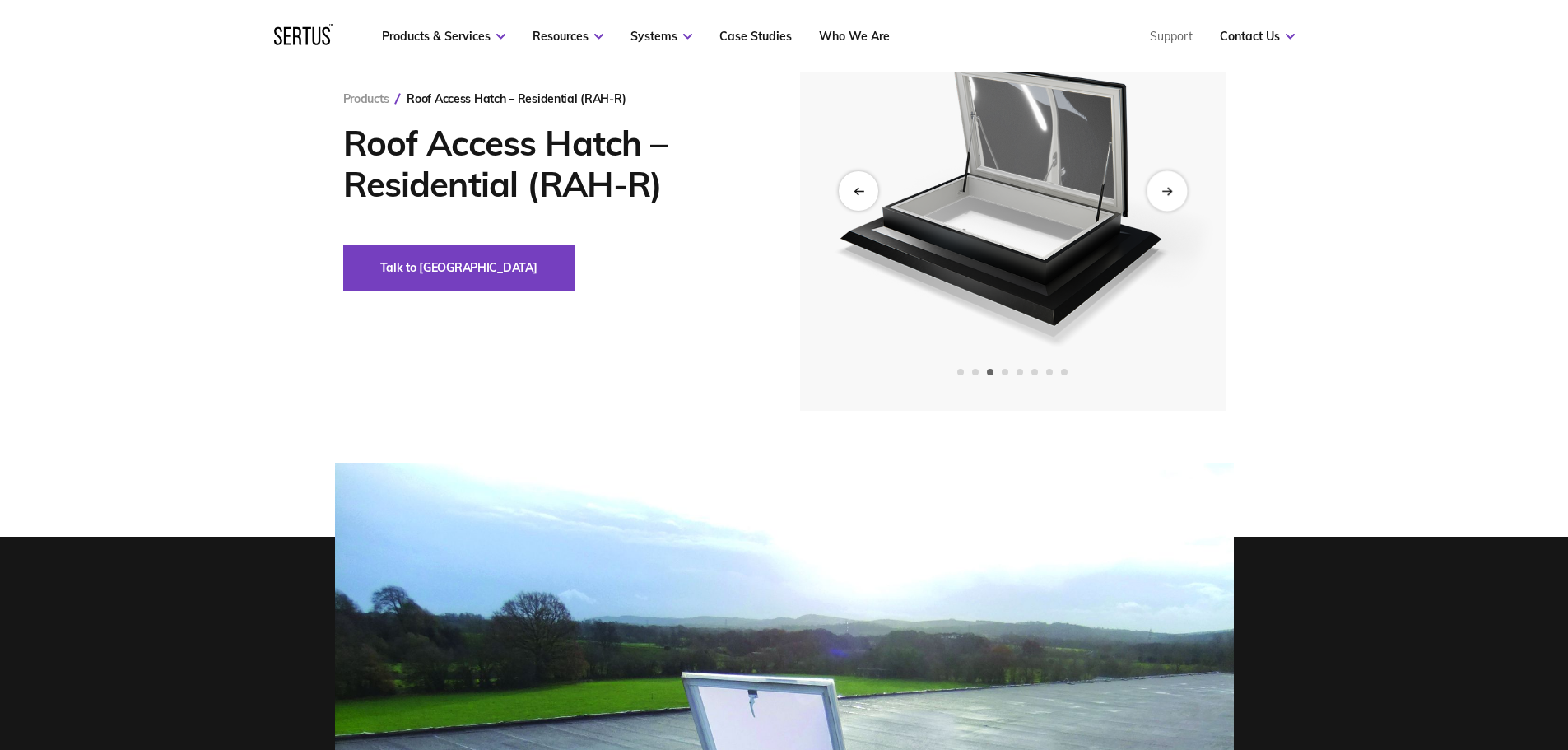
click at [1166, 186] on div "Next slide" at bounding box center [1166, 190] width 40 height 40
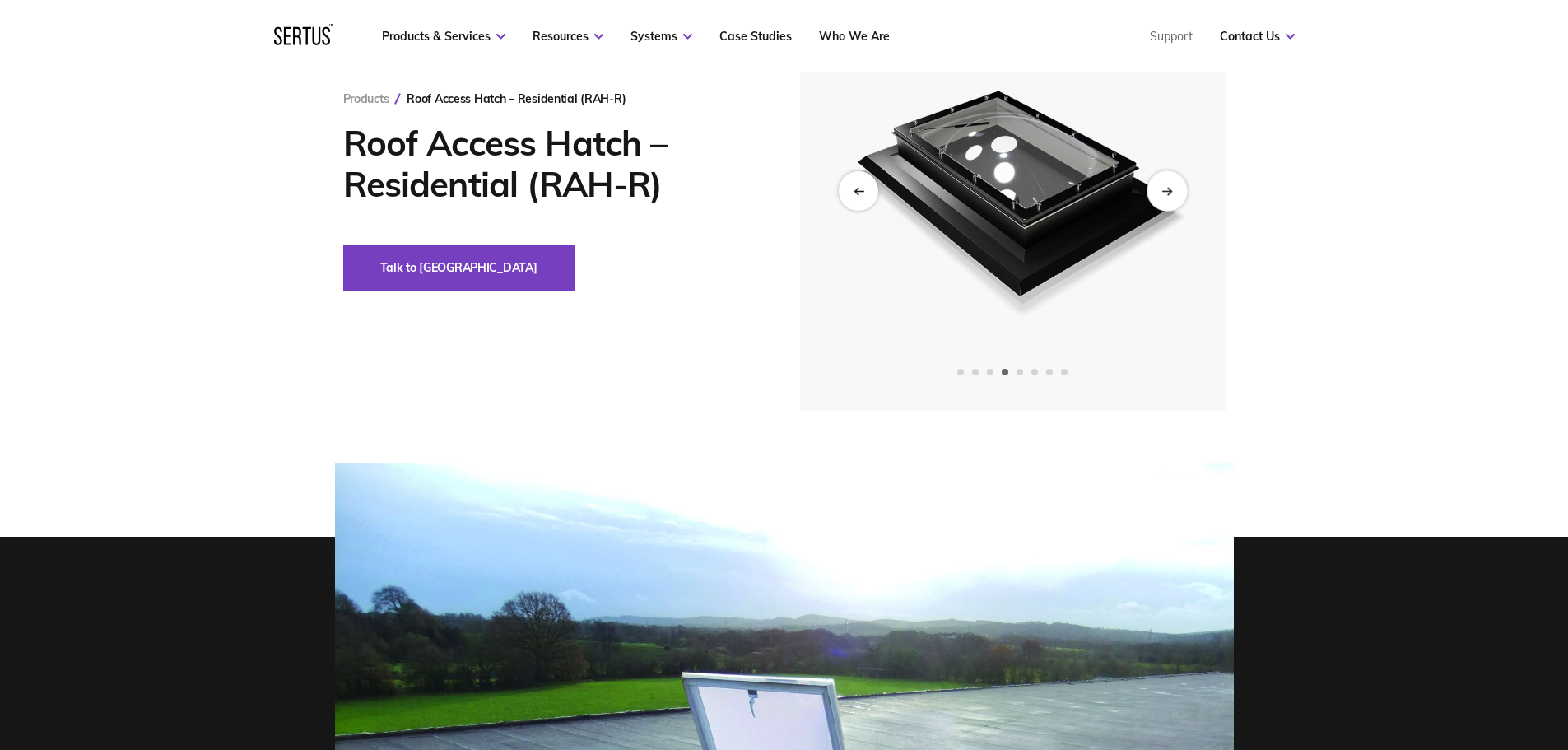
click at [1166, 186] on div "Next slide" at bounding box center [1166, 190] width 40 height 40
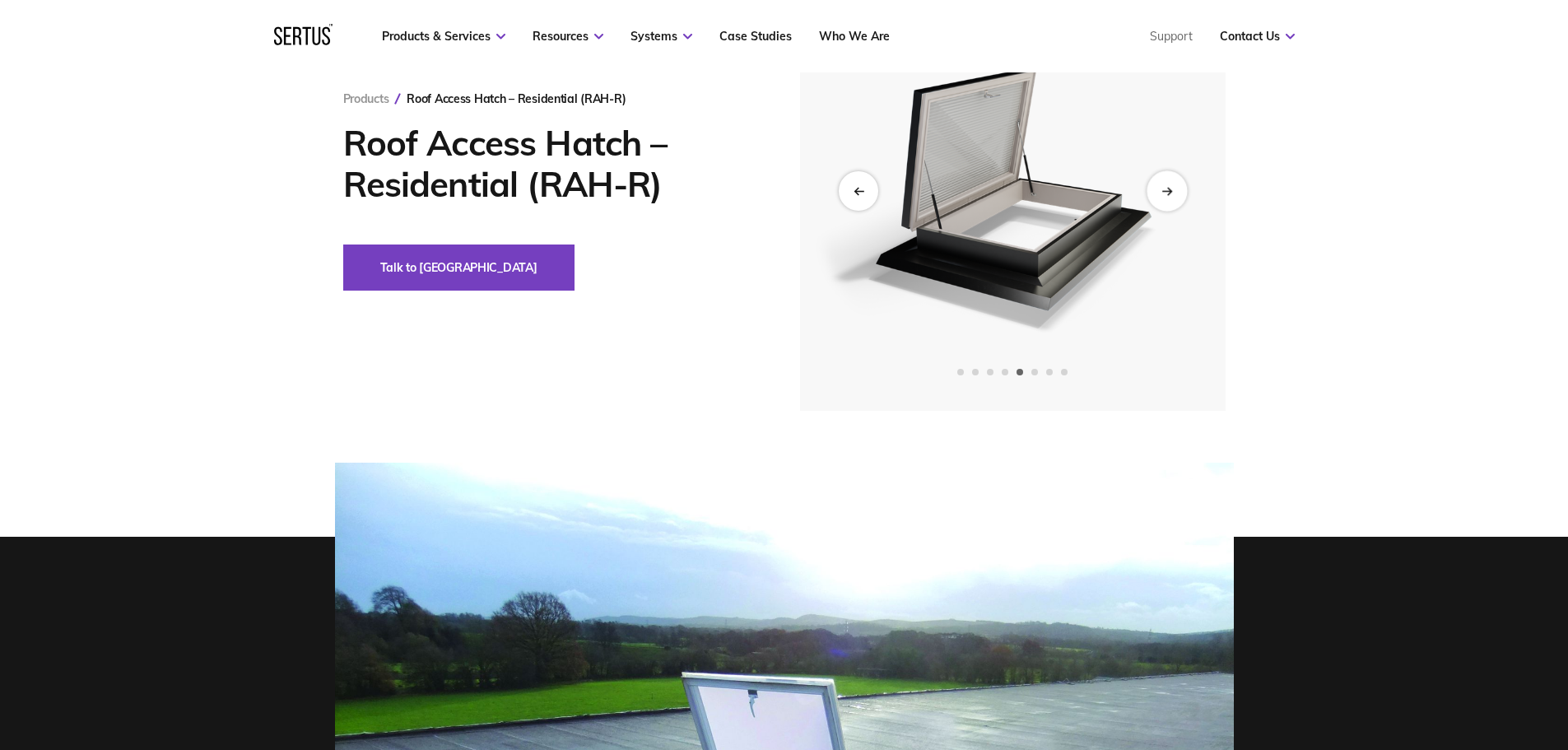
click at [1166, 186] on div "Next slide" at bounding box center [1166, 190] width 40 height 40
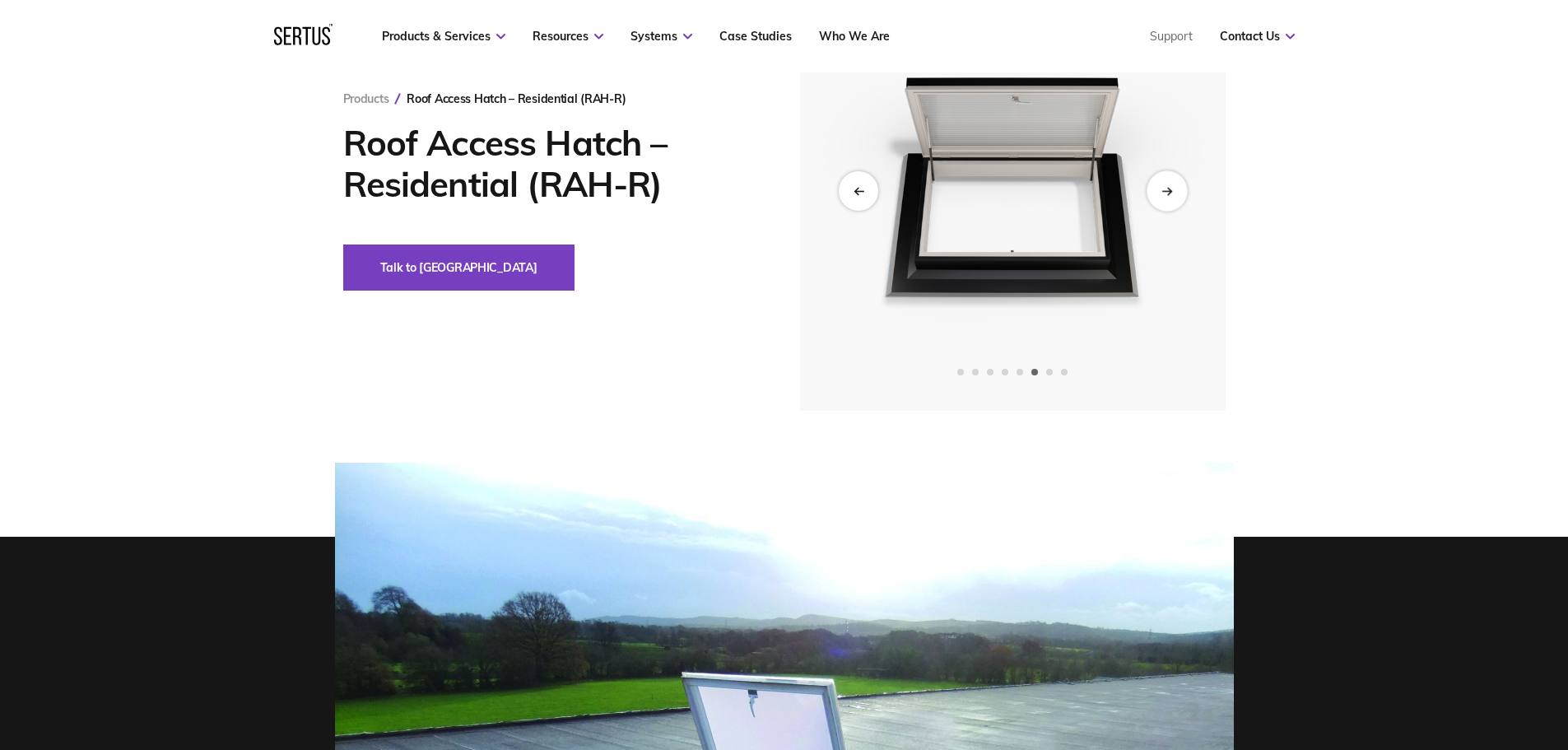
click at [1166, 186] on div "Next slide" at bounding box center [1166, 190] width 40 height 40
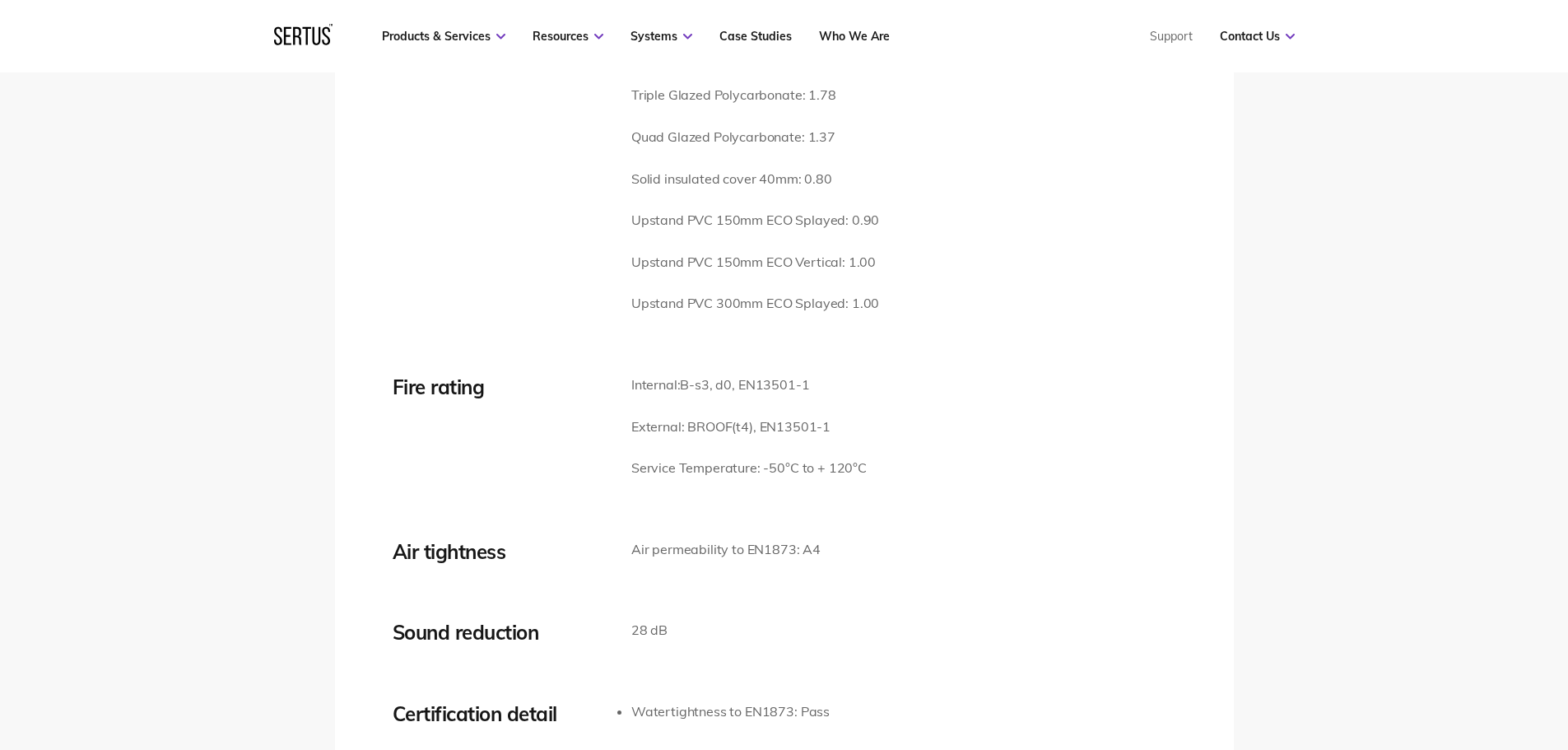
scroll to position [2554, 0]
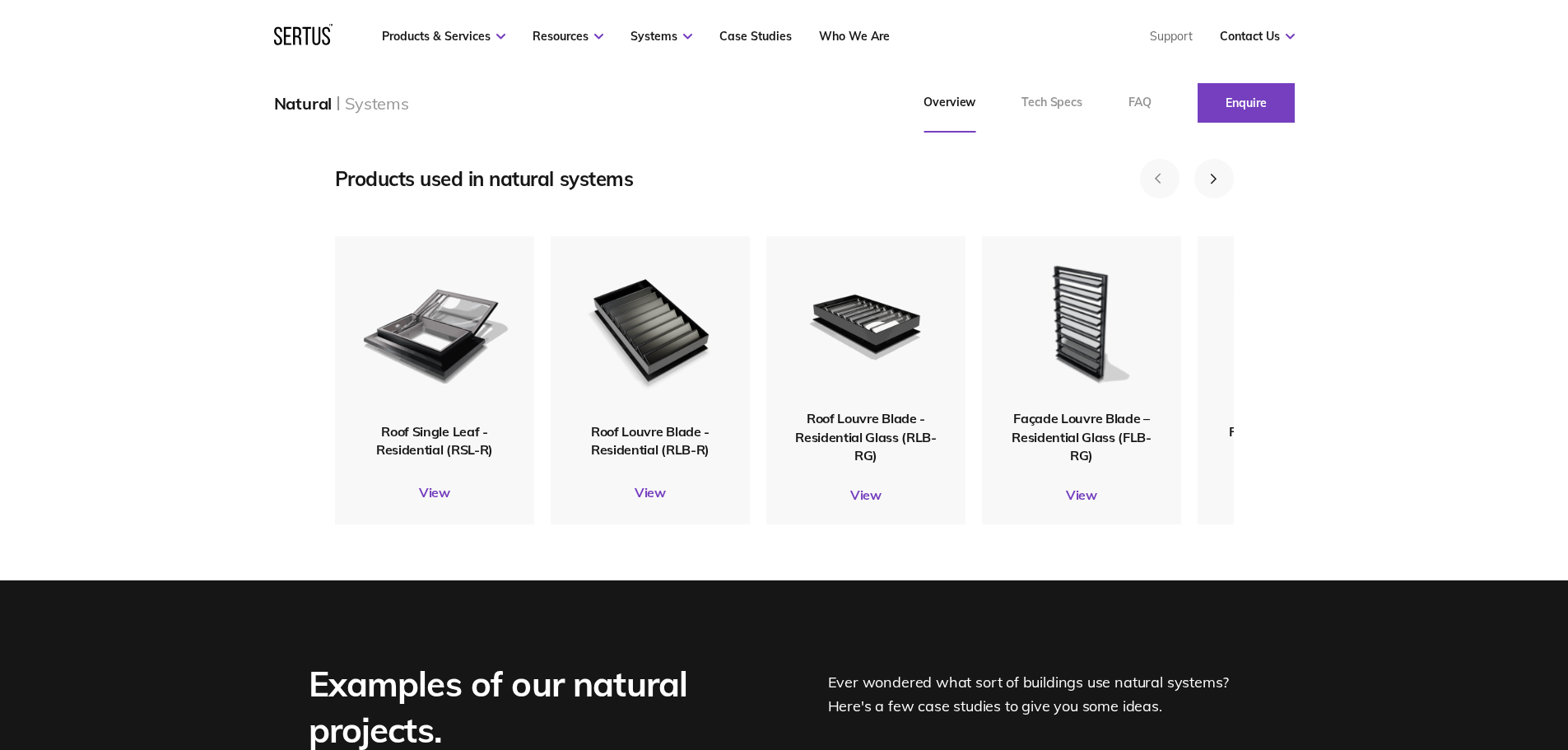
scroll to position [1977, 0]
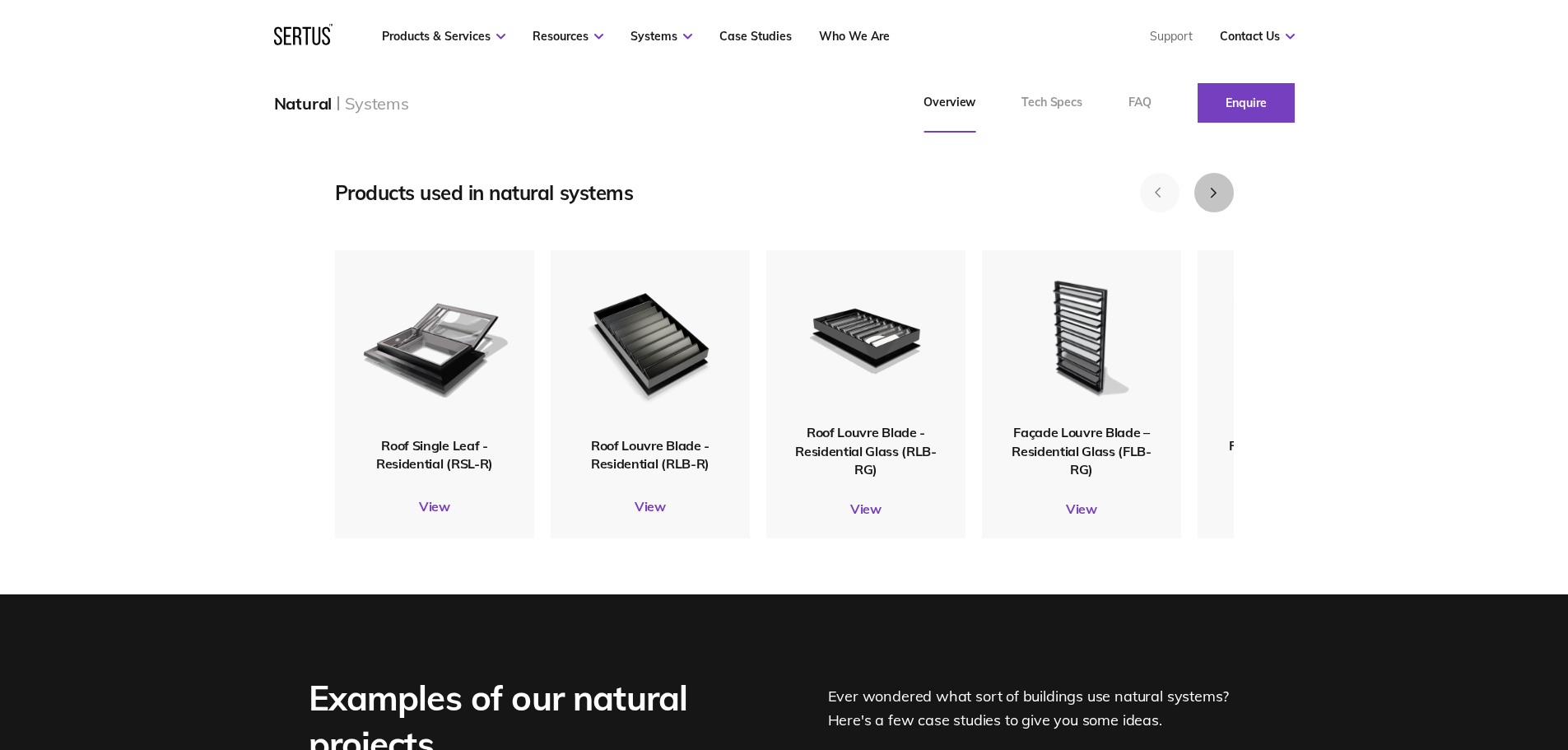
click at [1207, 213] on button "Next slide" at bounding box center [1215, 192] width 40 height 40
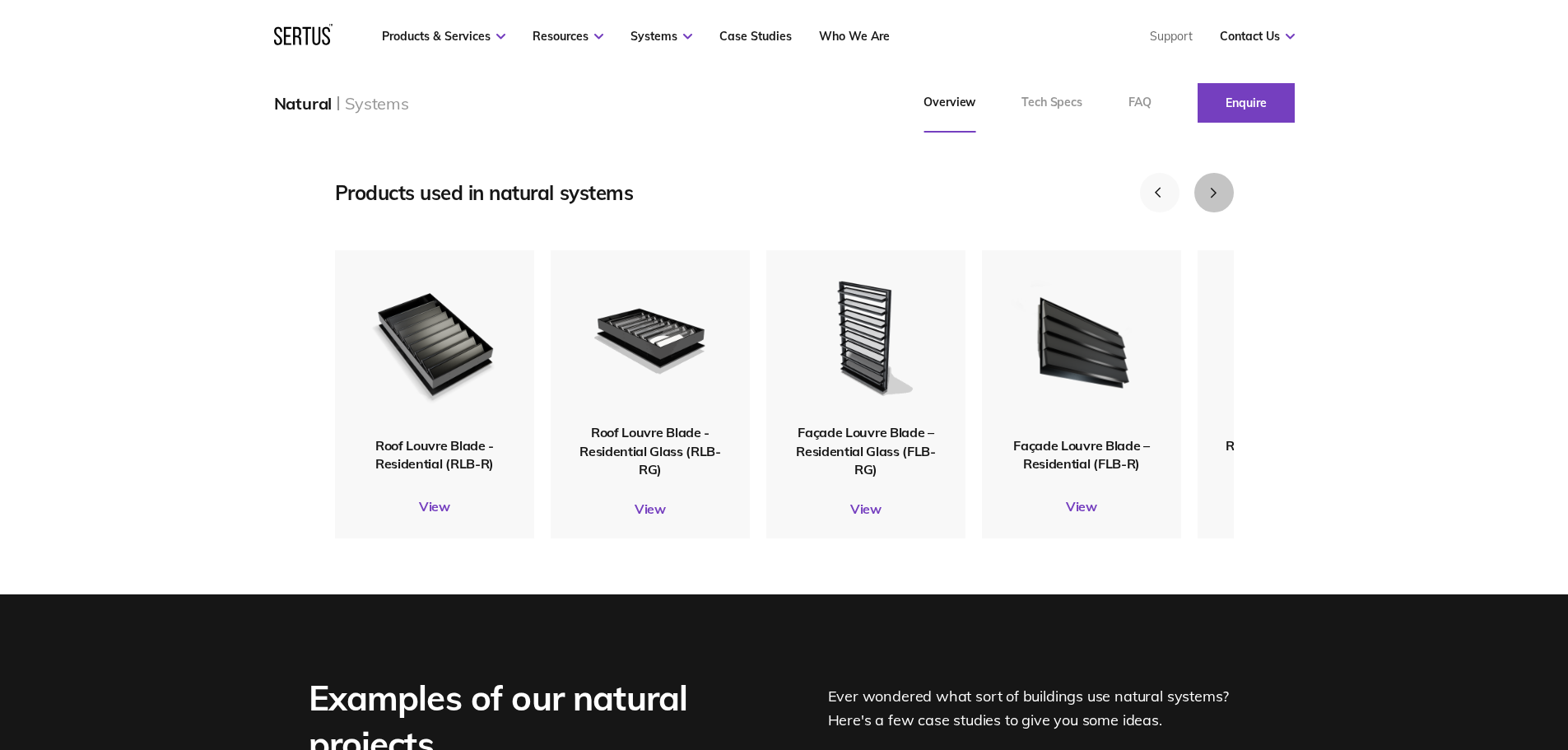
click at [1206, 213] on button "Next slide" at bounding box center [1215, 192] width 40 height 40
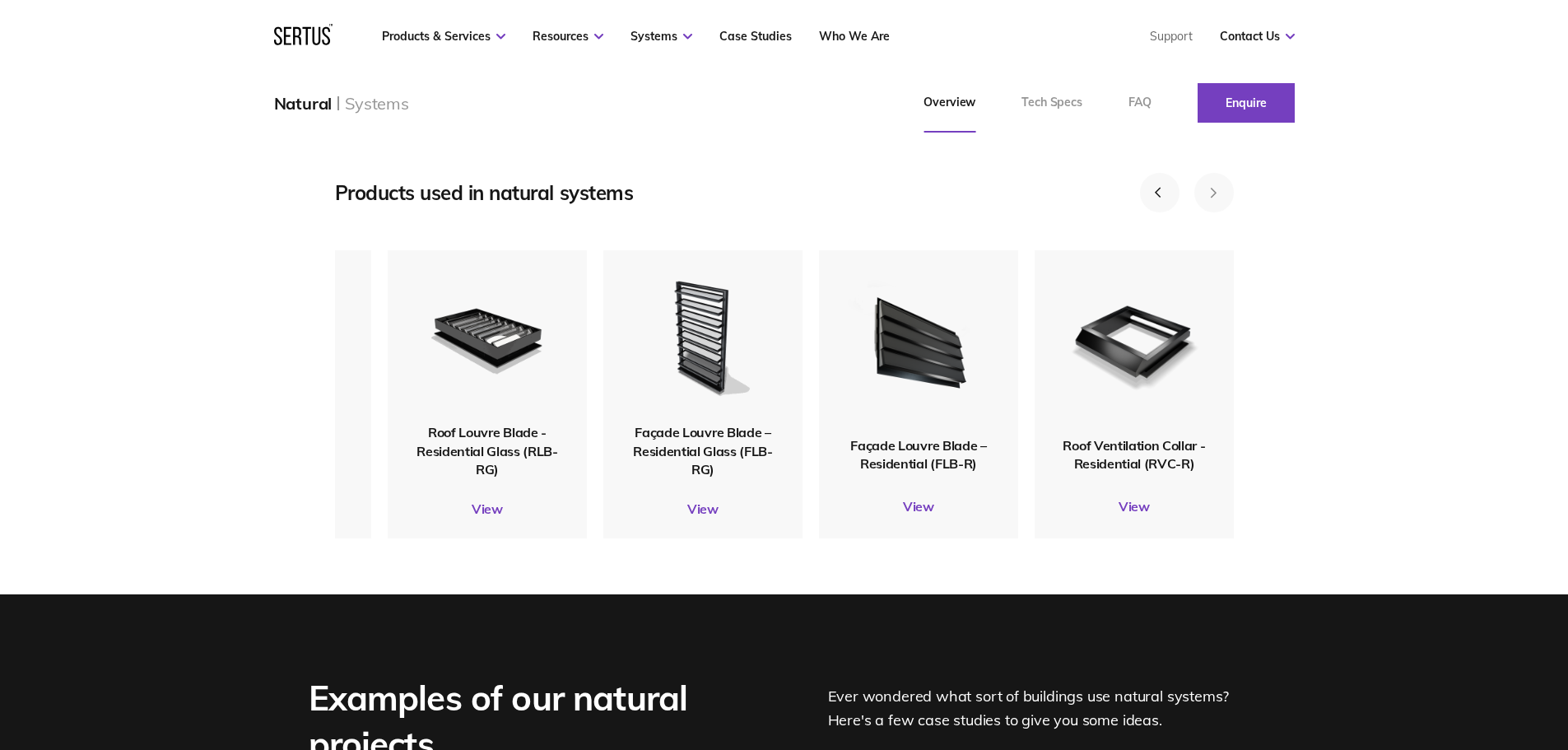
click at [1206, 213] on button "Next slide" at bounding box center [1215, 192] width 40 height 40
click at [1227, 213] on button "Next slide" at bounding box center [1215, 192] width 40 height 40
click at [1221, 213] on button "Next slide" at bounding box center [1215, 192] width 40 height 40
click at [1164, 213] on button "Previous slide" at bounding box center [1160, 192] width 40 height 40
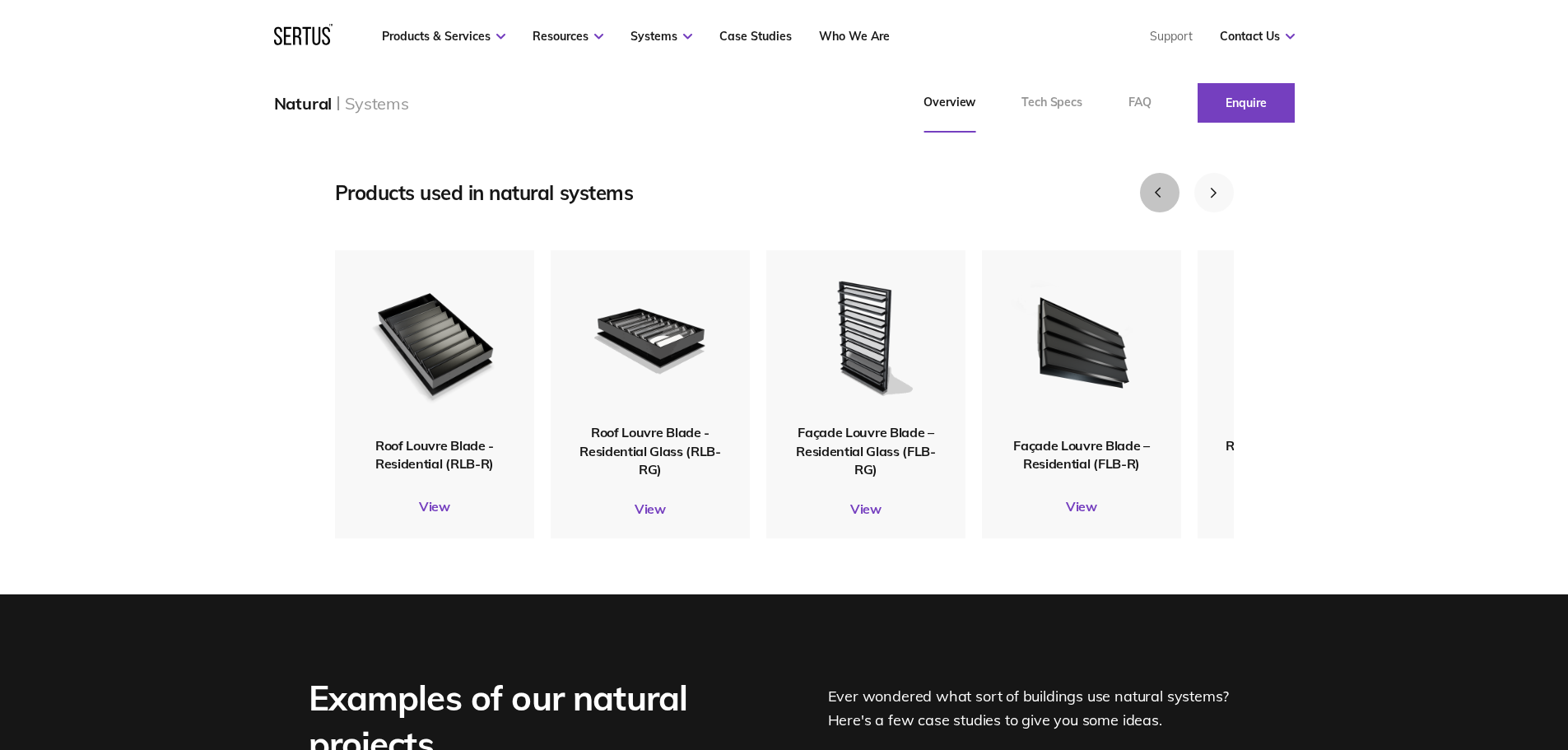
click at [1164, 213] on button "Previous slide" at bounding box center [1160, 192] width 40 height 40
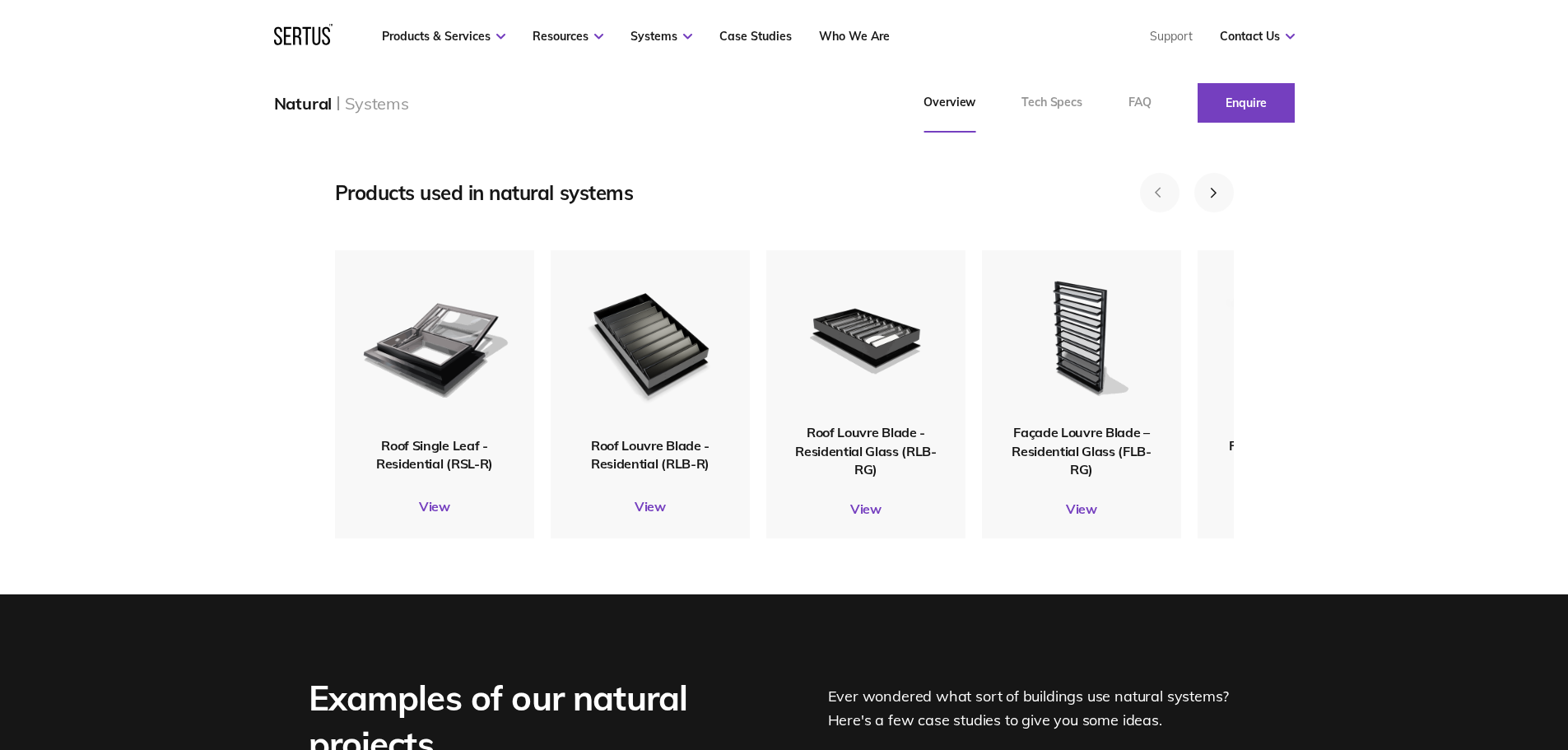
click at [1164, 213] on button "Previous slide" at bounding box center [1160, 192] width 40 height 40
click at [394, 472] on div "Roof Single Leaf - Residential (RSL-R)" at bounding box center [434, 454] width 199 height 37
click at [404, 472] on span "Roof Single Leaf - Residential (RSL-R)" at bounding box center [435, 453] width 117 height 34
click at [419, 437] on img at bounding box center [434, 343] width 161 height 189
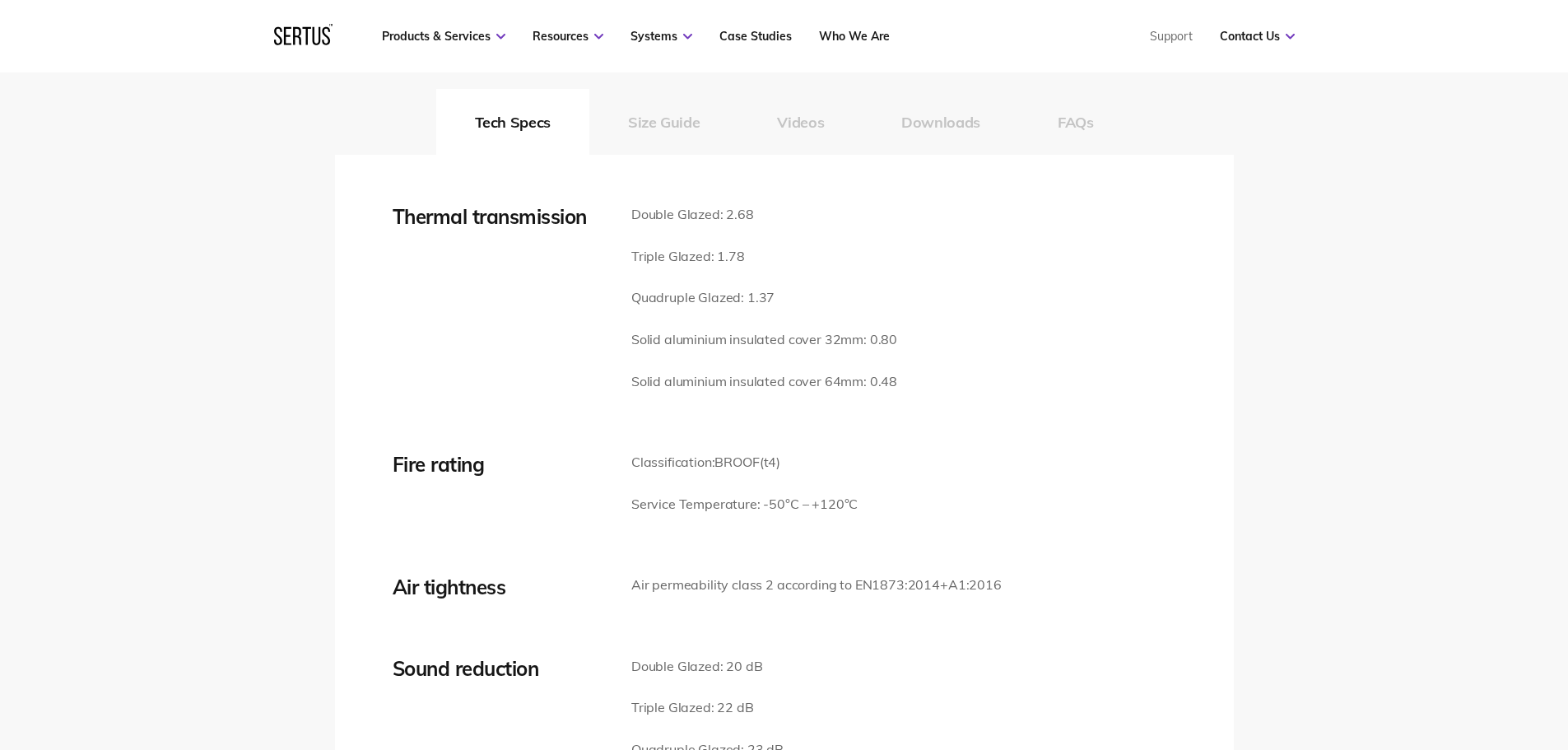
scroll to position [2388, 0]
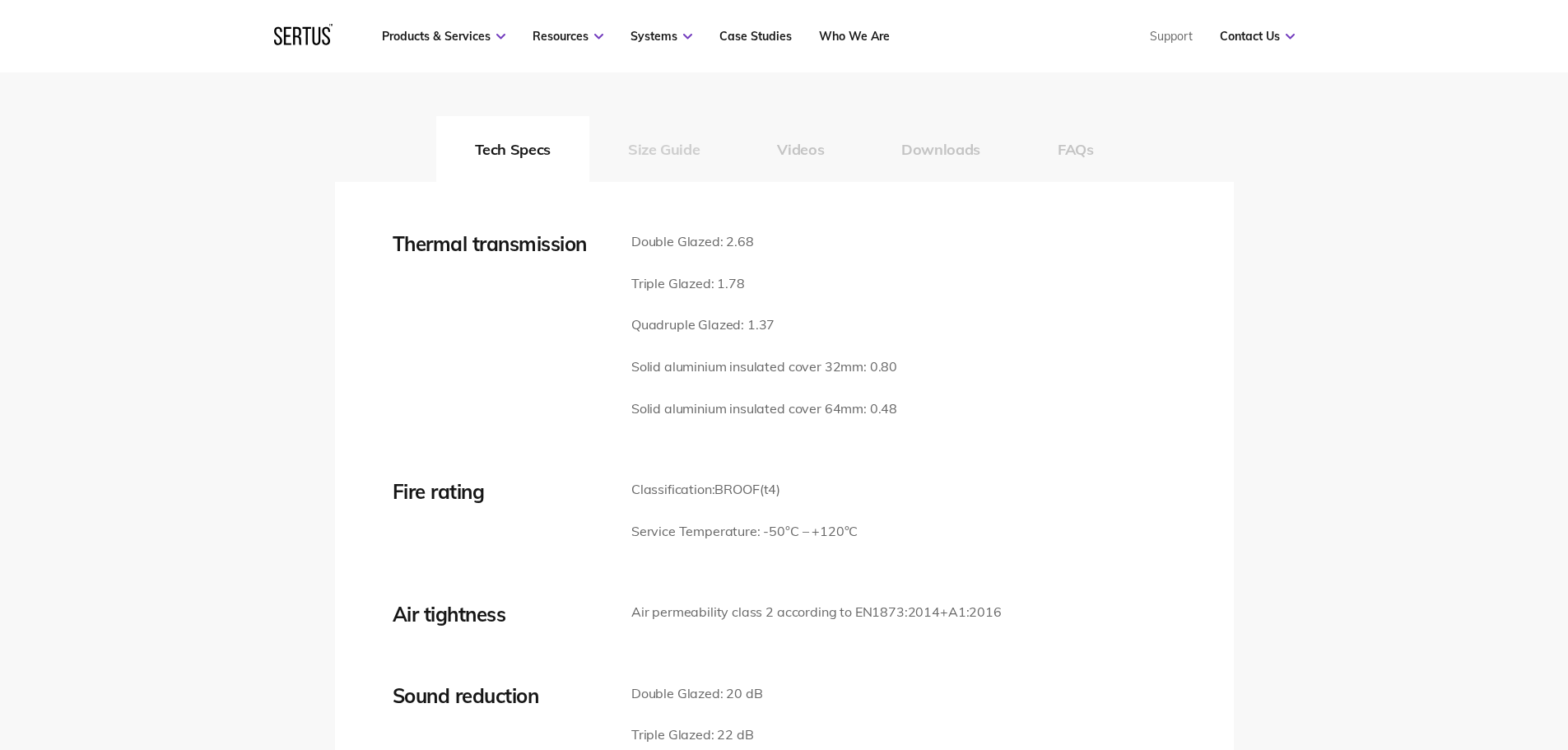
click at [676, 146] on button "Size Guide" at bounding box center [663, 149] width 149 height 66
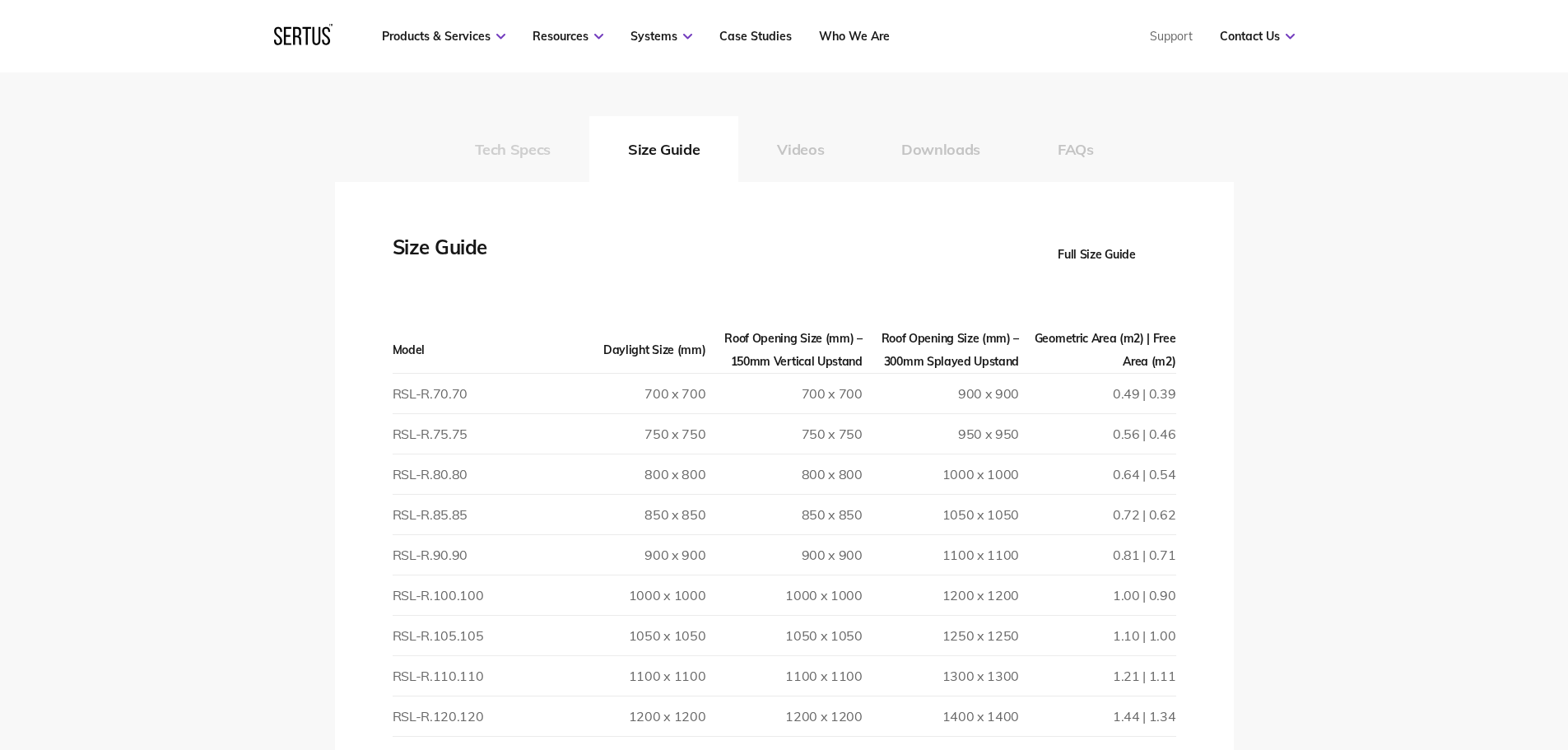
click at [530, 154] on button "Tech Specs" at bounding box center [512, 149] width 153 height 66
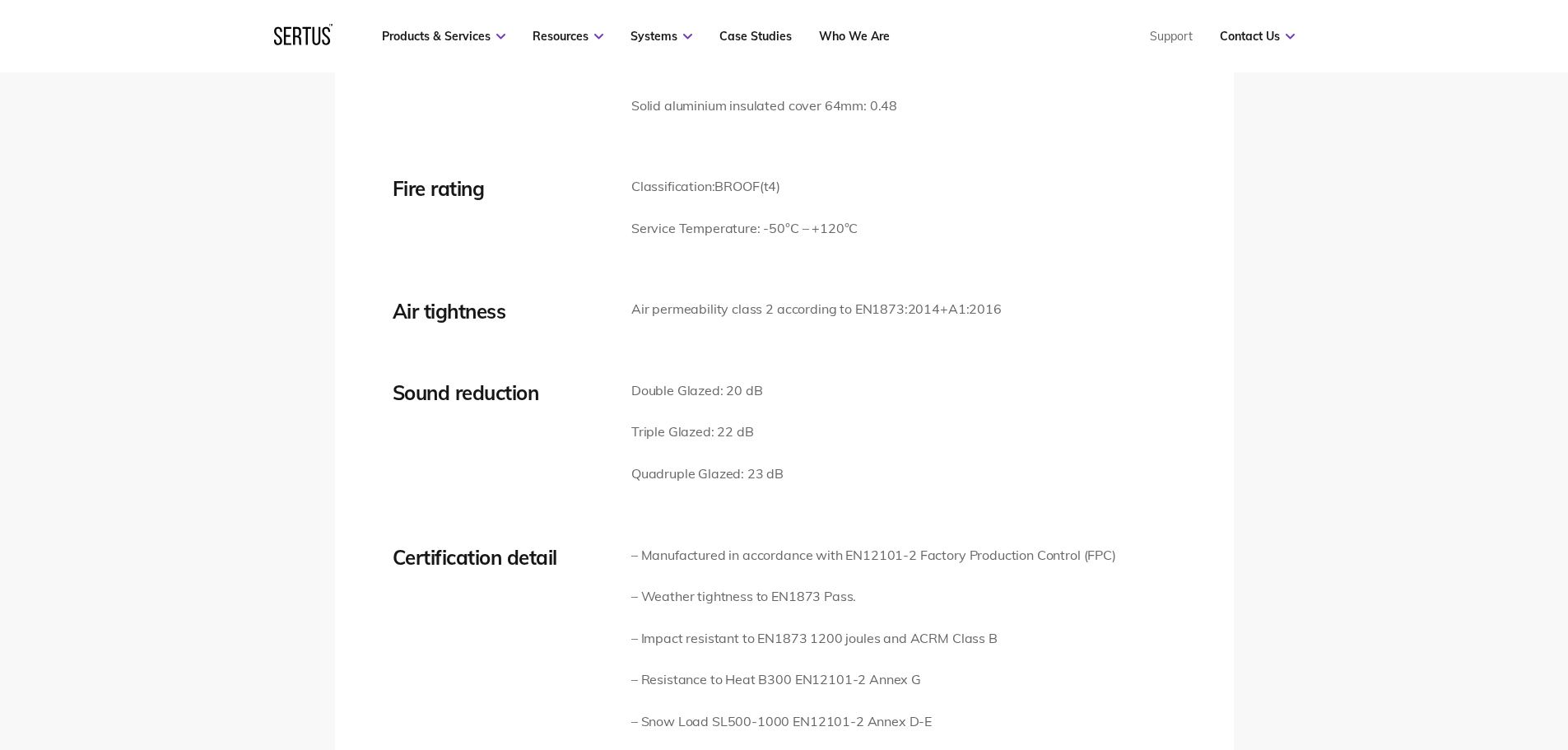
scroll to position [2554, 0]
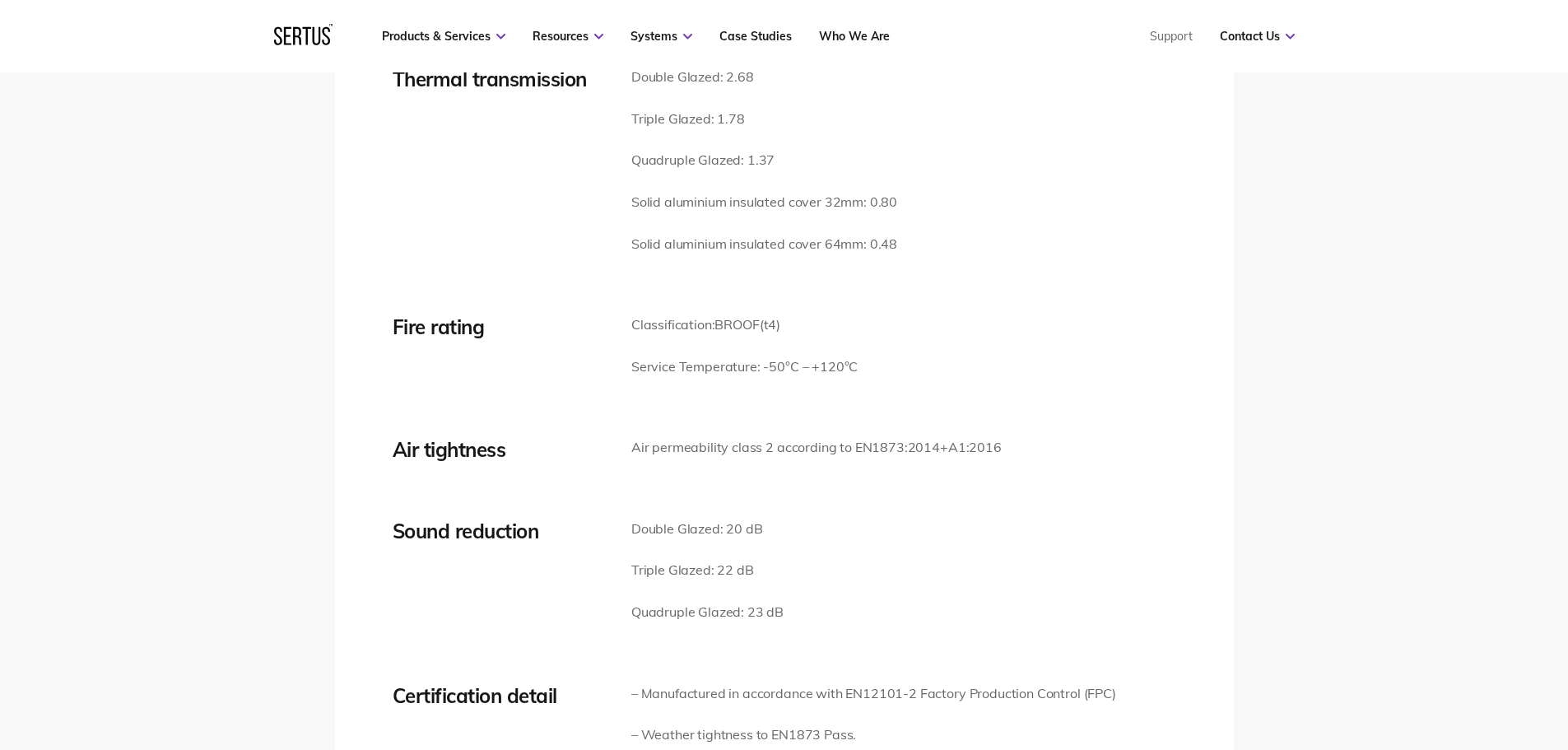
drag, startPoint x: 801, startPoint y: 326, endPoint x: 632, endPoint y: 327, distance: 169.0
click at [632, 327] on p "Classification: B ROOF (t4)" at bounding box center [745, 325] width 226 height 21
click at [835, 326] on p "Classification: B ROOF (t4)" at bounding box center [745, 325] width 226 height 21
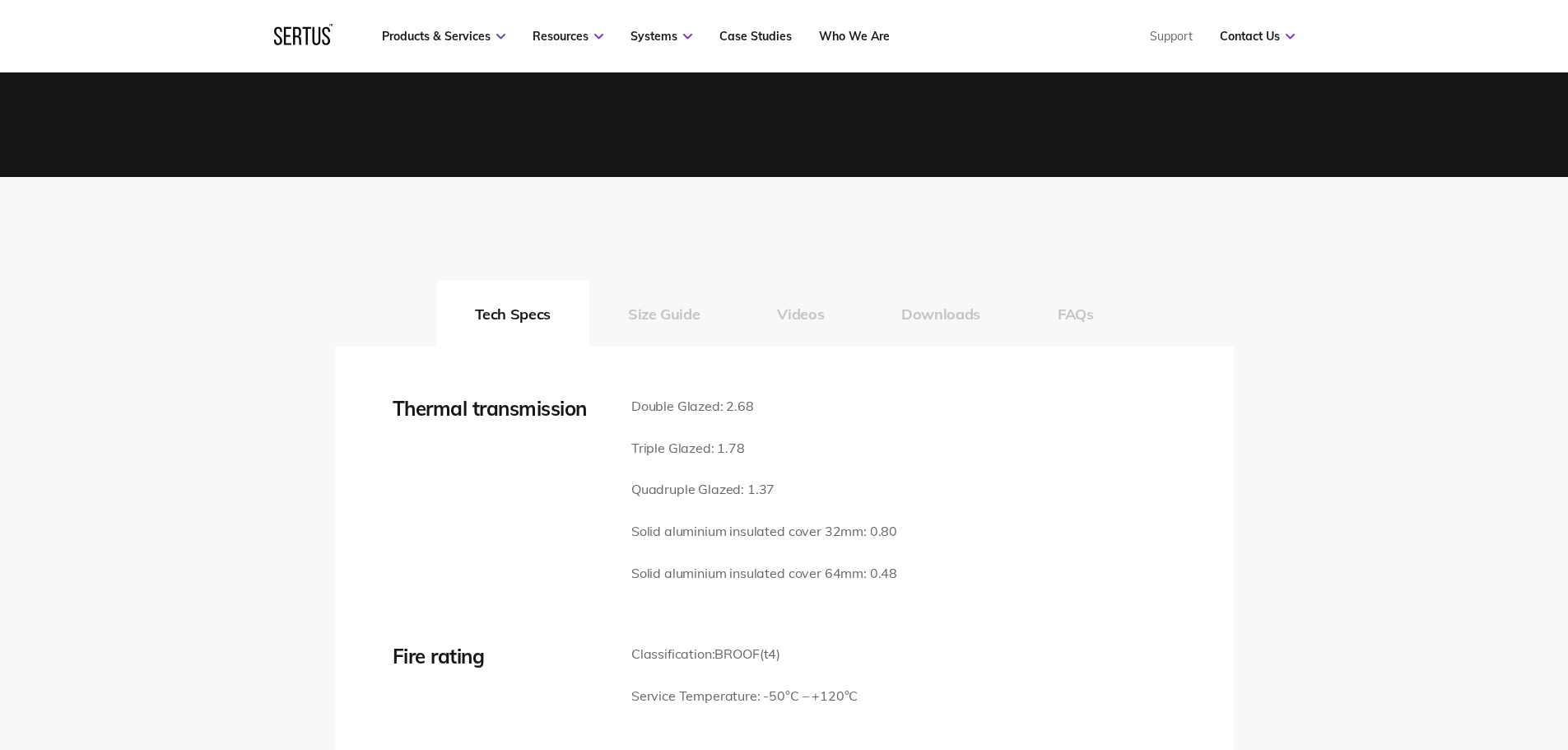
click at [877, 480] on p "Quadruple Glazed: 1.37" at bounding box center [765, 489] width 266 height 21
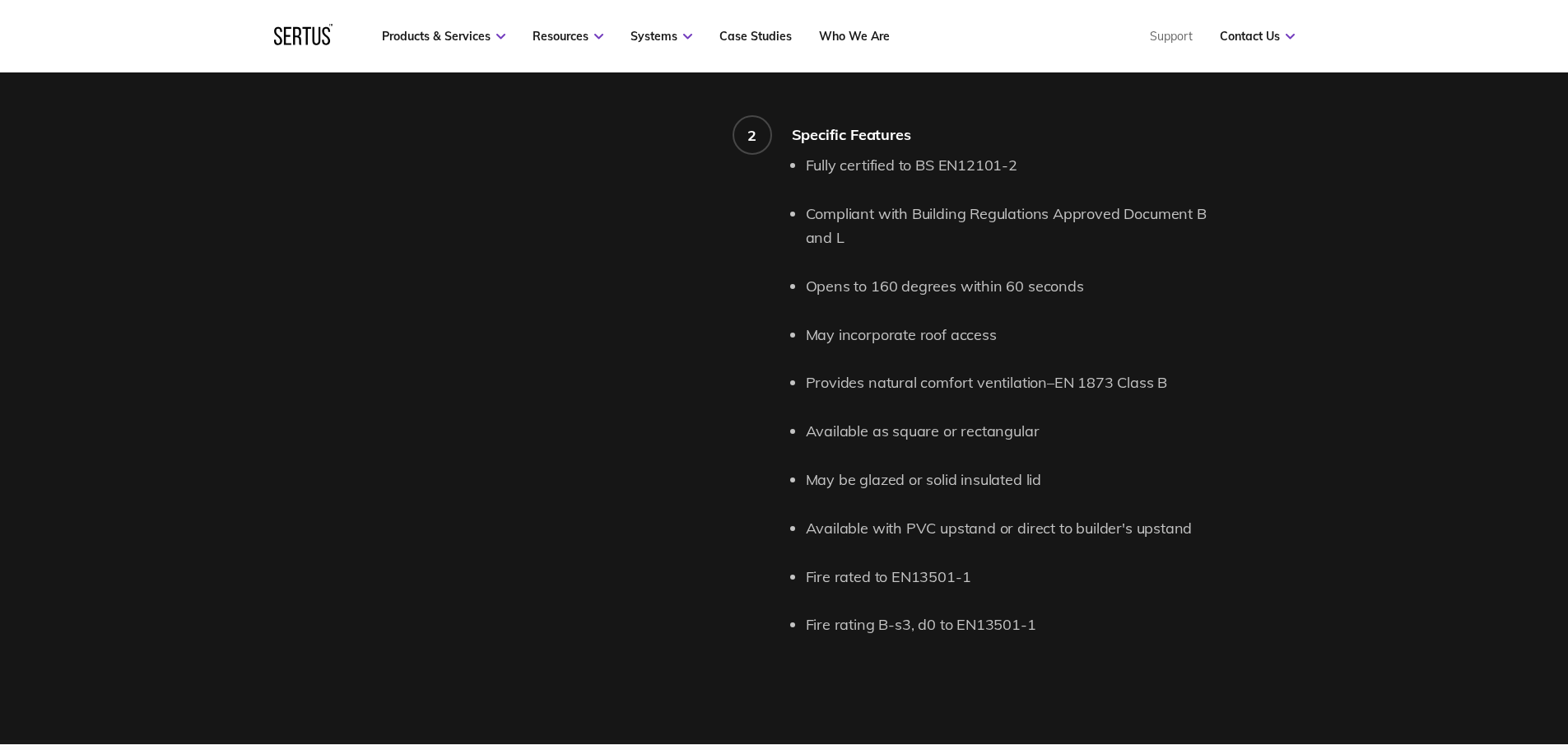
scroll to position [1648, 0]
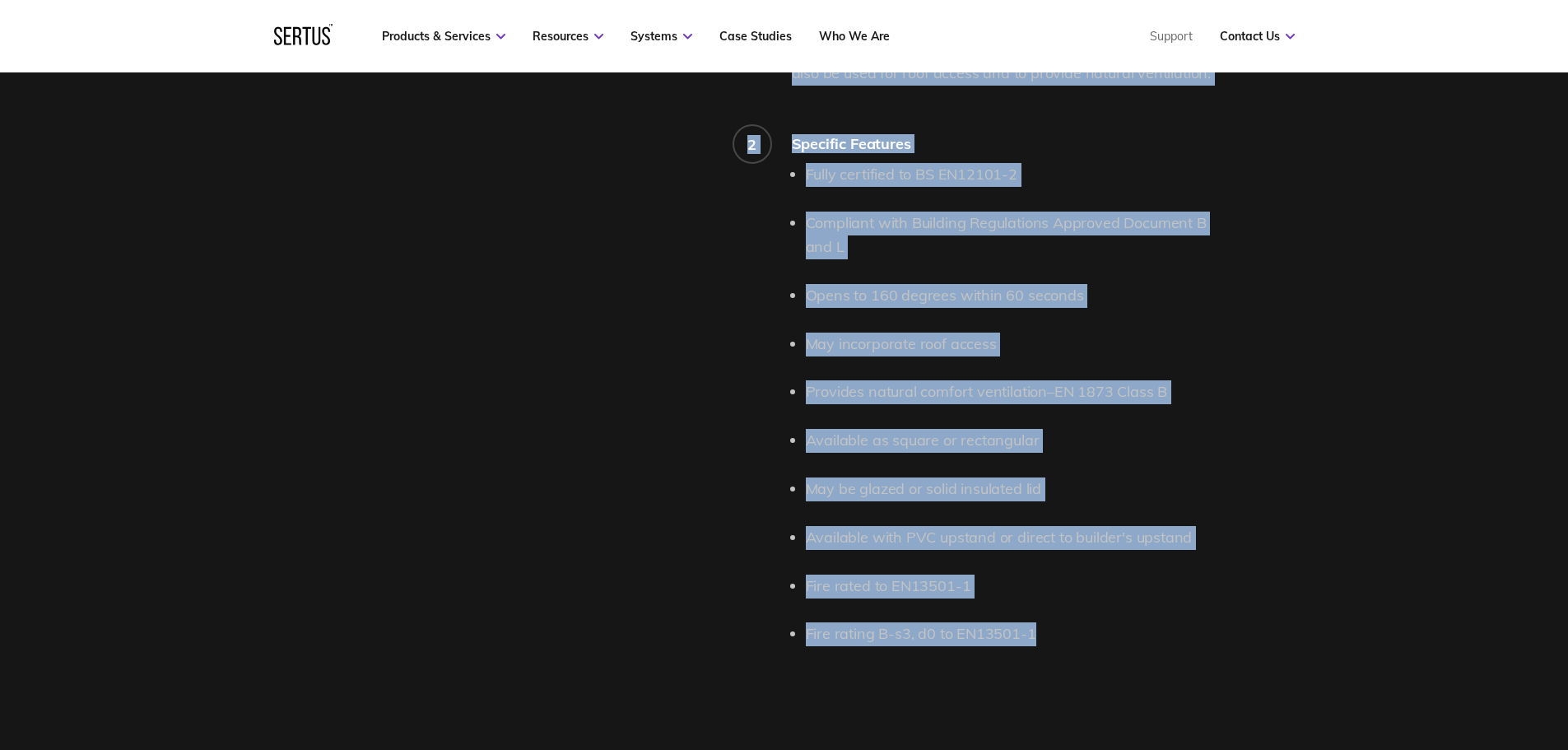
drag, startPoint x: 1051, startPoint y: 625, endPoint x: 713, endPoint y: 626, distance: 338.0
click at [711, 627] on div "Product features and details. 1 Roof Single Leaf Description Roof Single Leaf –…" at bounding box center [784, 158] width 899 height 1026
click at [698, 589] on div "Product features and details." at bounding box center [563, 158] width 457 height 1026
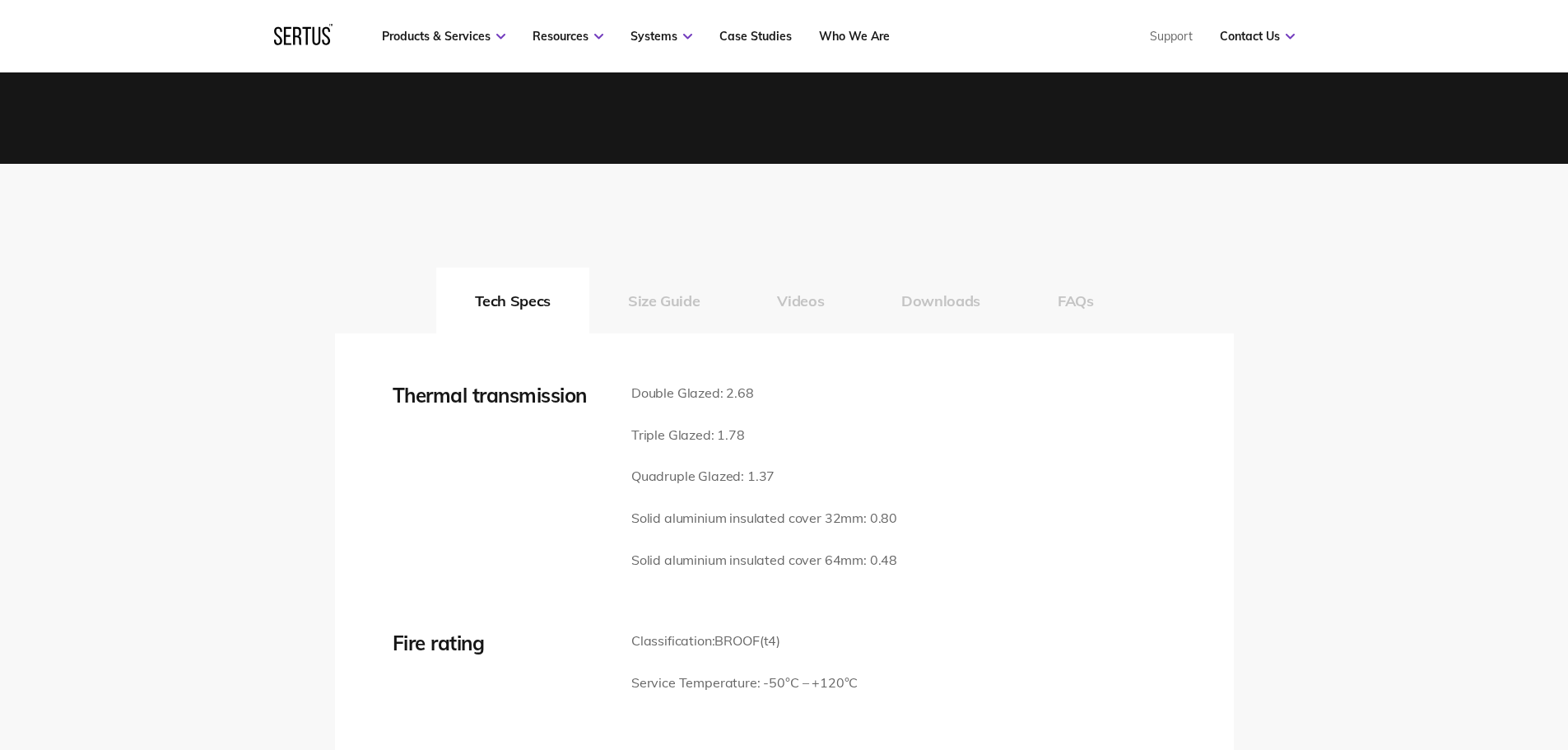
scroll to position [2388, 0]
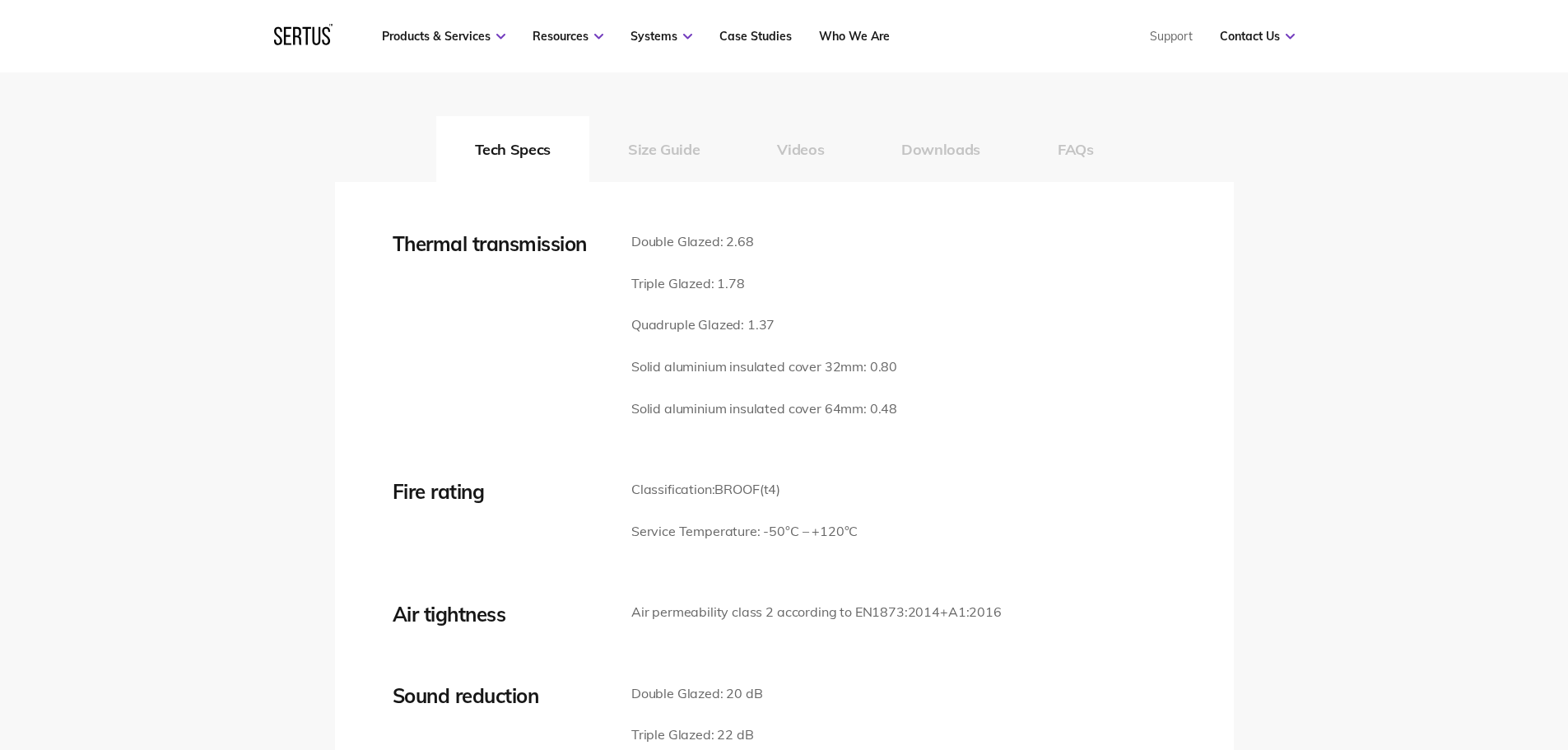
drag, startPoint x: 801, startPoint y: 491, endPoint x: 625, endPoint y: 491, distance: 176.0
click at [625, 491] on div "Fire rating Classification: B ROOF (t4) Service Temperature: -50°C – +120°C" at bounding box center [784, 521] width 784 height 84
click at [958, 496] on div "Fire rating Classification: B ROOF (t4) Service Temperature: -50°C – +120°C" at bounding box center [784, 521] width 784 height 84
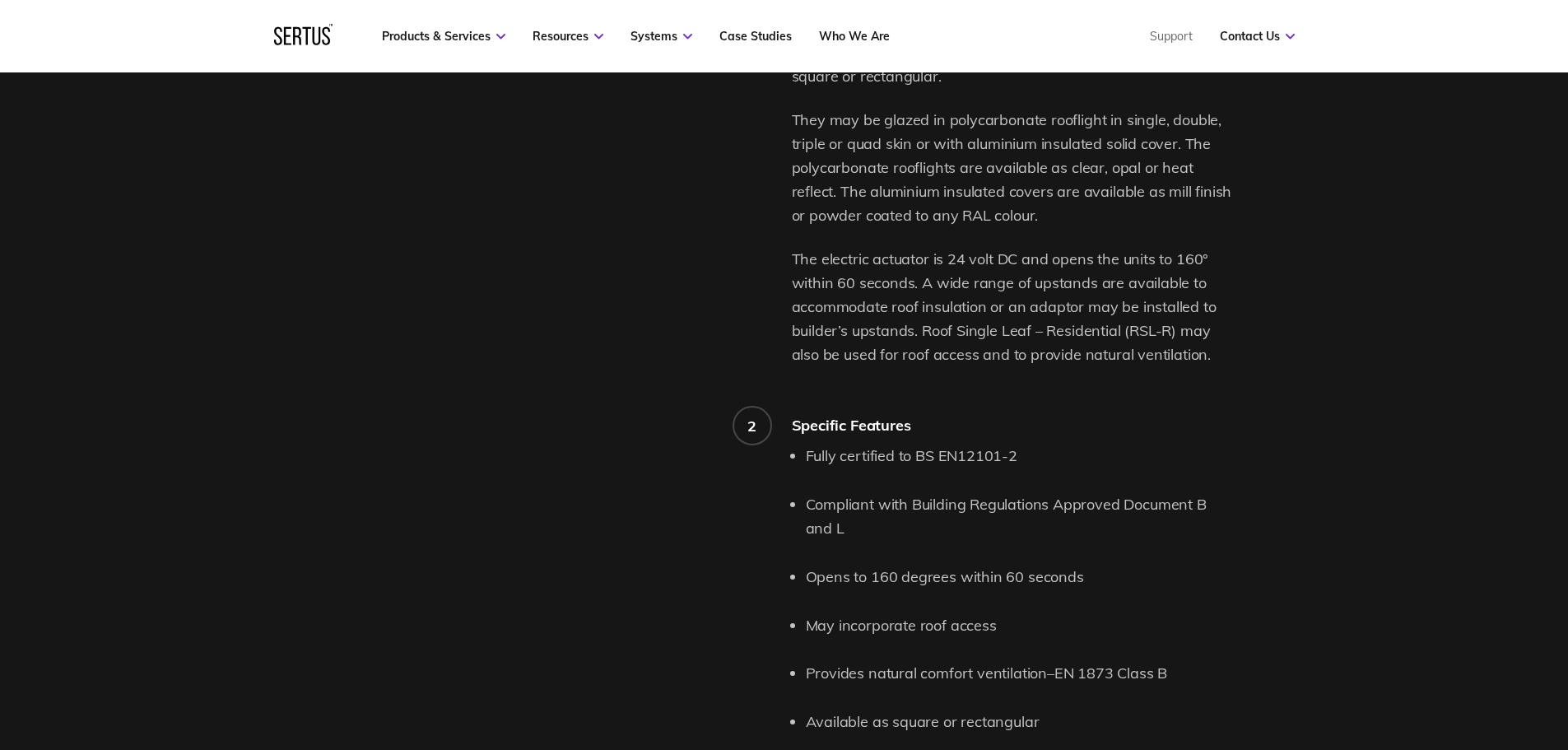
scroll to position [1565, 0]
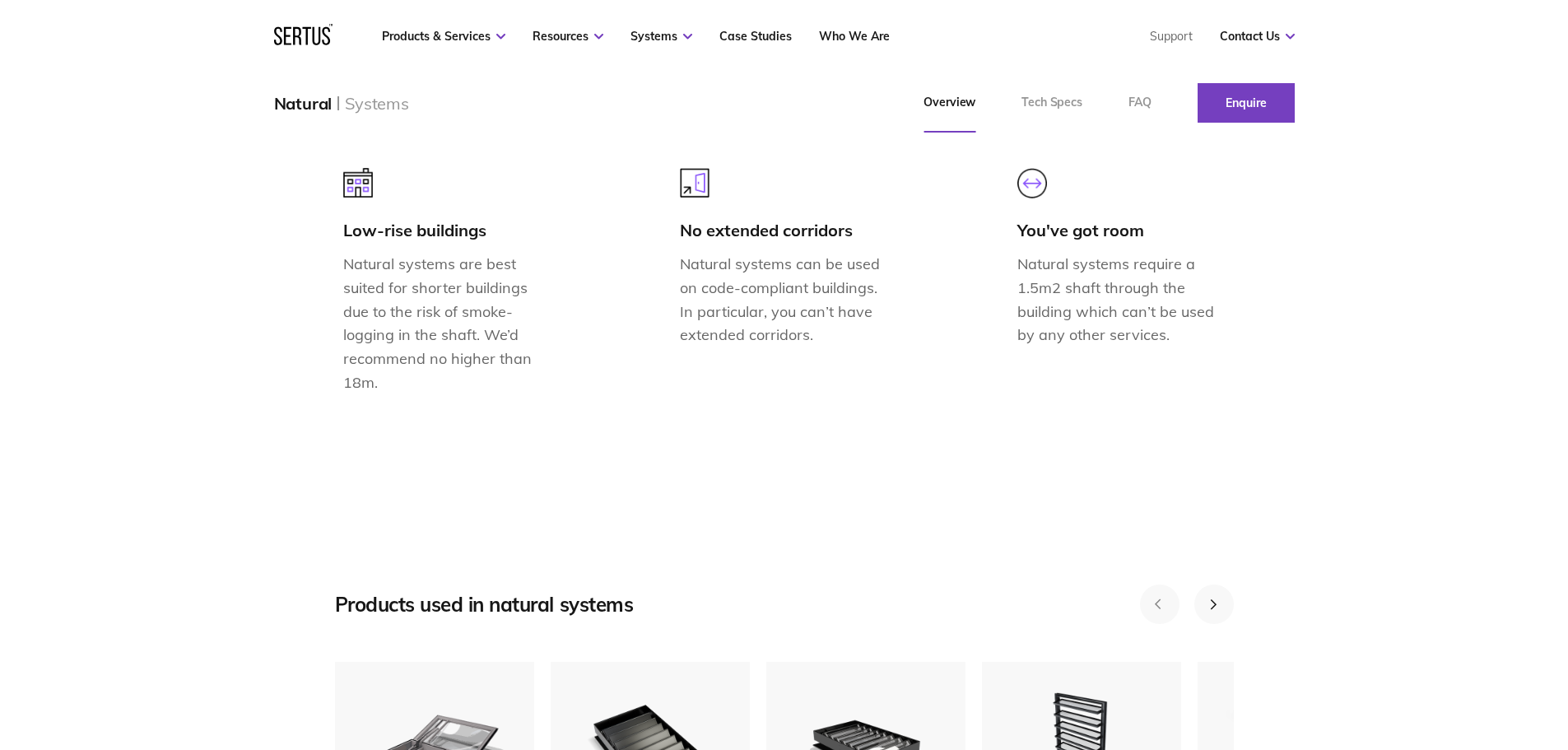
scroll to position [1977, 0]
